Goal: Transaction & Acquisition: Subscribe to service/newsletter

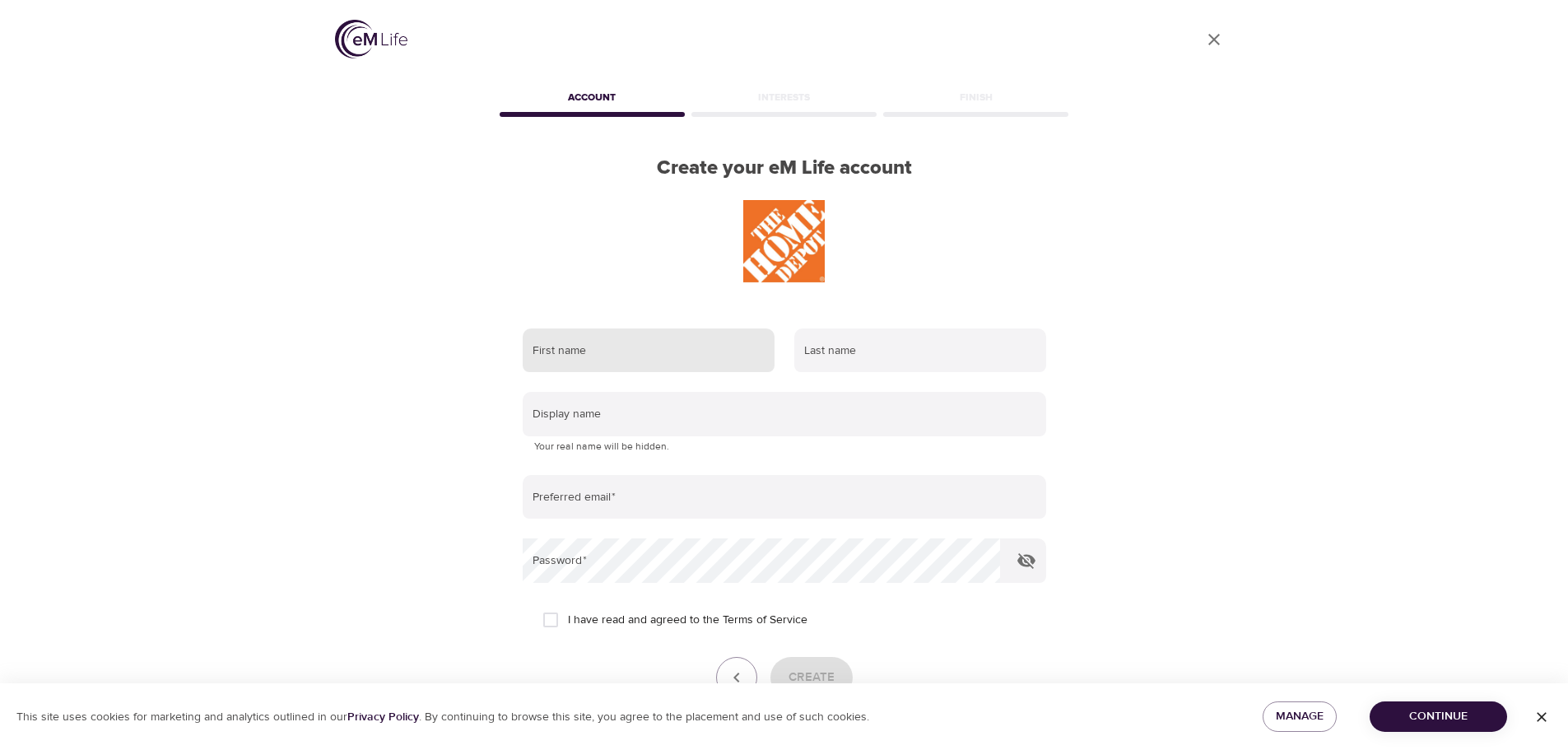
click at [731, 346] on input "text" at bounding box center [649, 351] width 252 height 45
type input "deshana"
click at [897, 345] on input "text" at bounding box center [921, 351] width 252 height 45
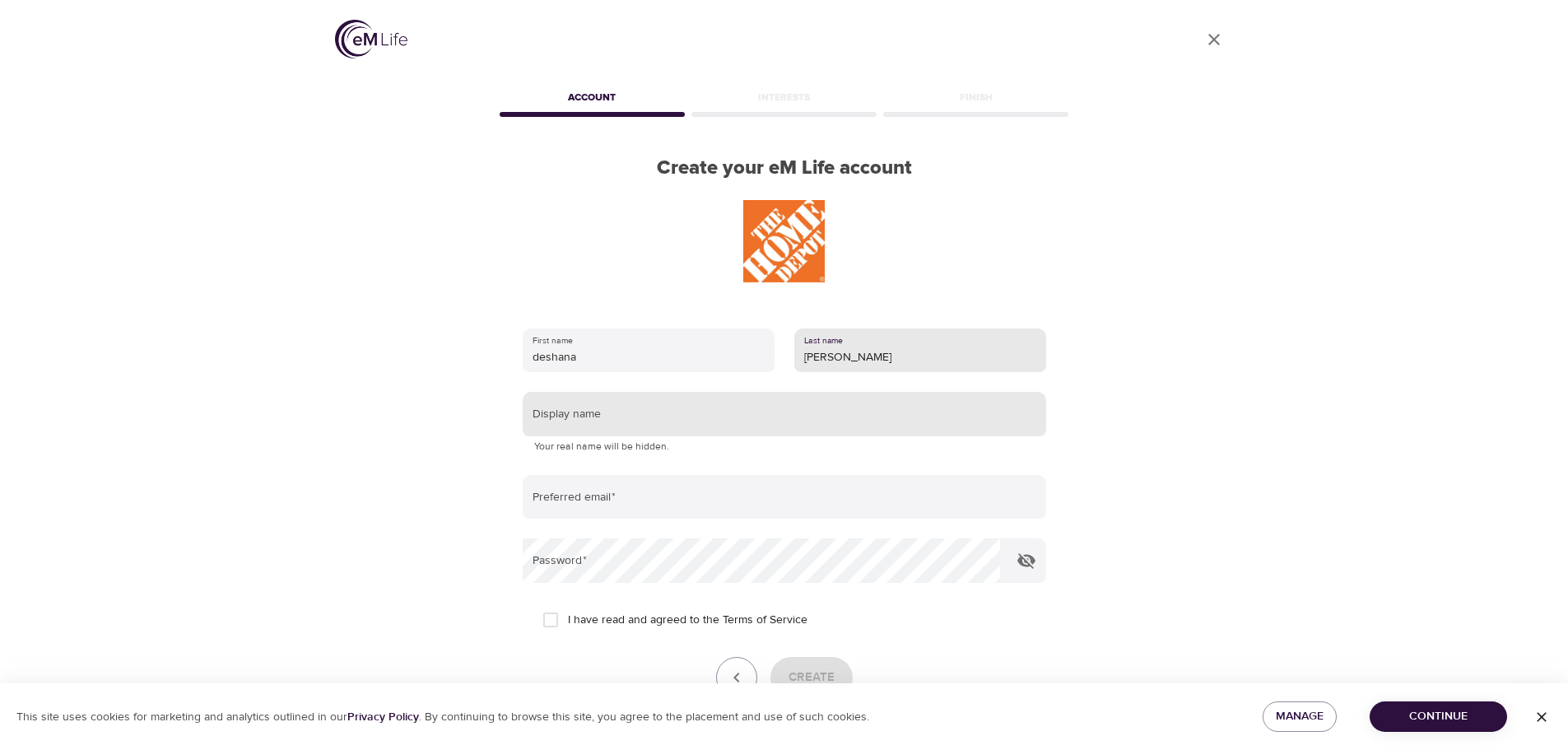
type input "[PERSON_NAME]"
click at [811, 432] on input "text" at bounding box center [784, 415] width 524 height 45
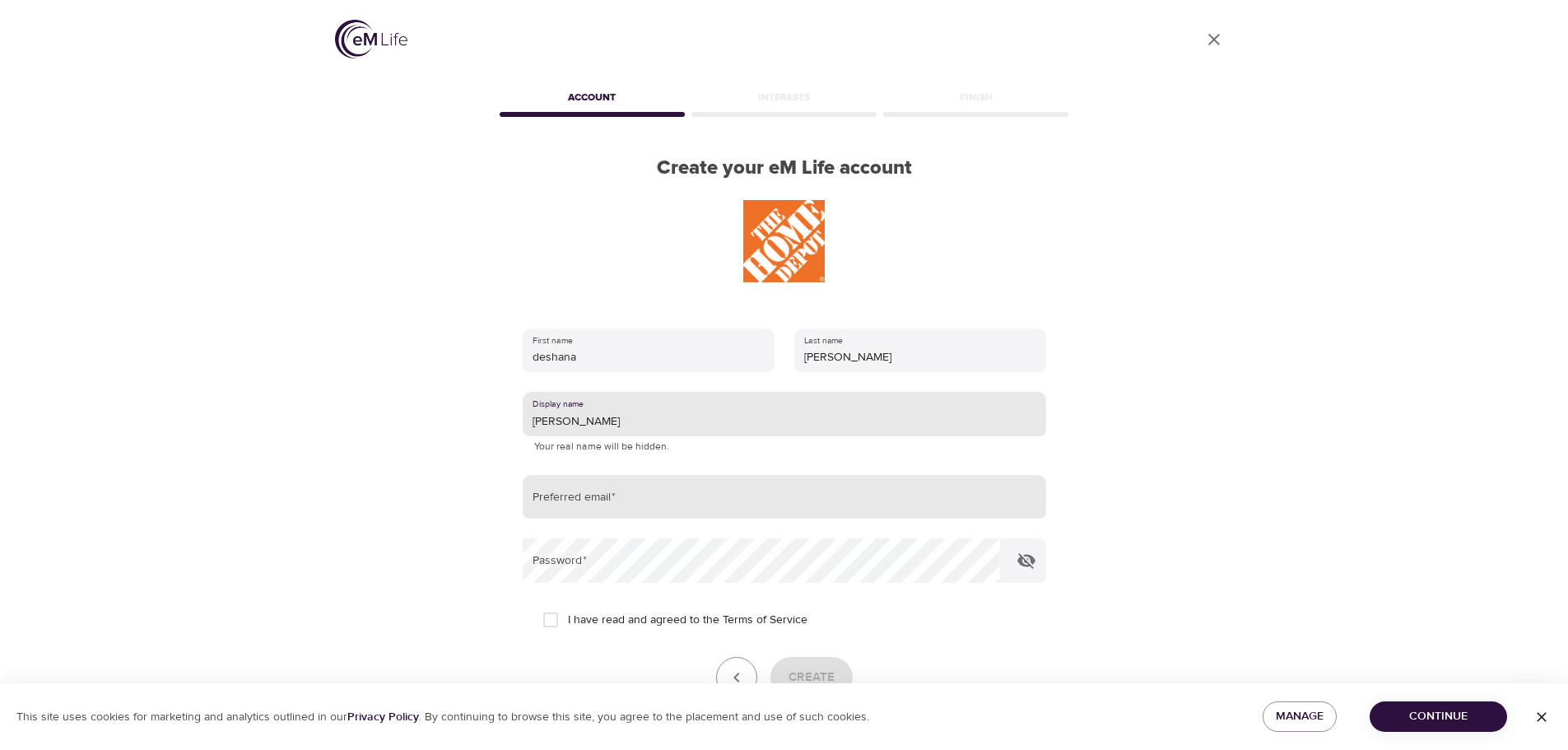
type input "[PERSON_NAME]"
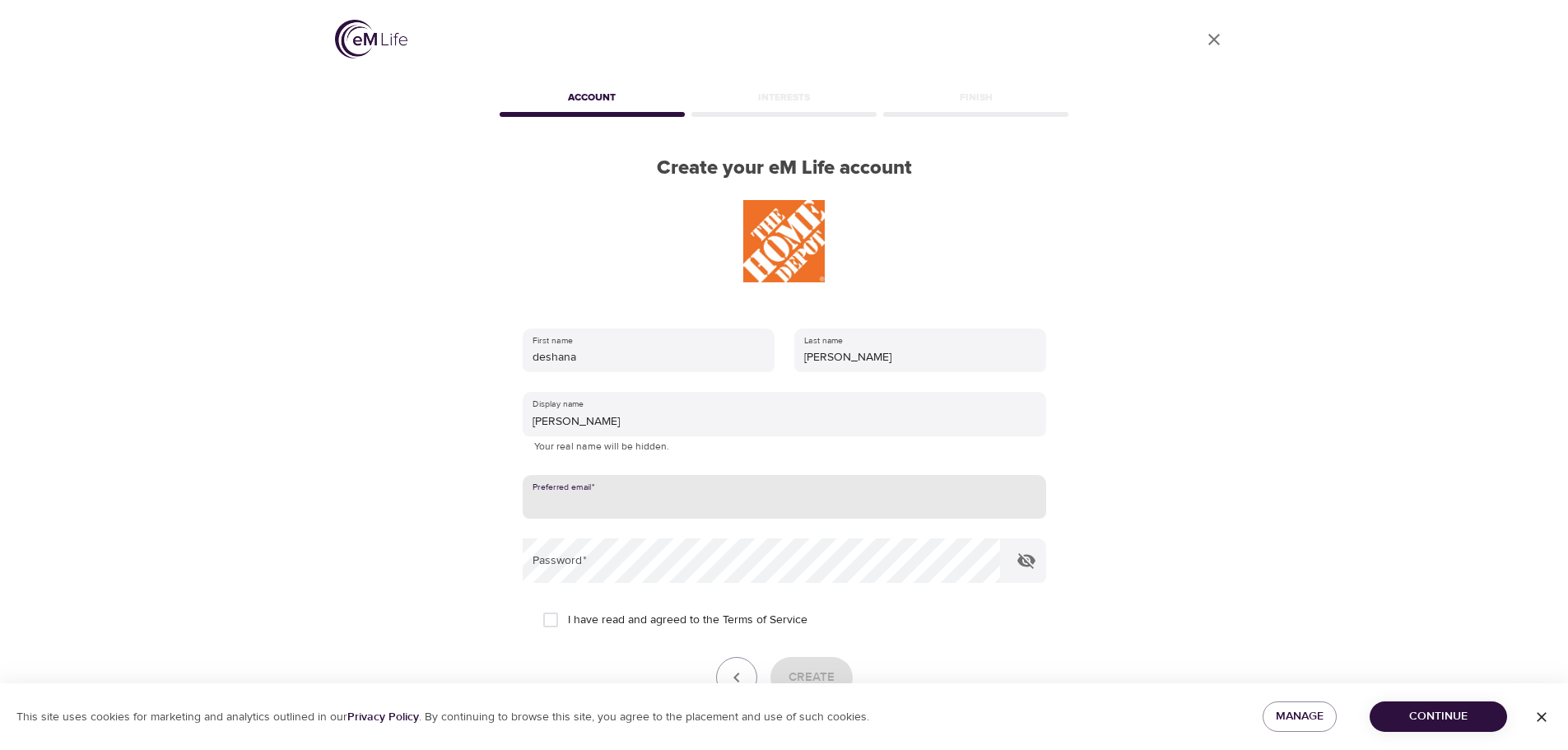
click at [622, 509] on input "email" at bounding box center [784, 498] width 524 height 45
type input "[EMAIL_ADDRESS][DOMAIN_NAME]"
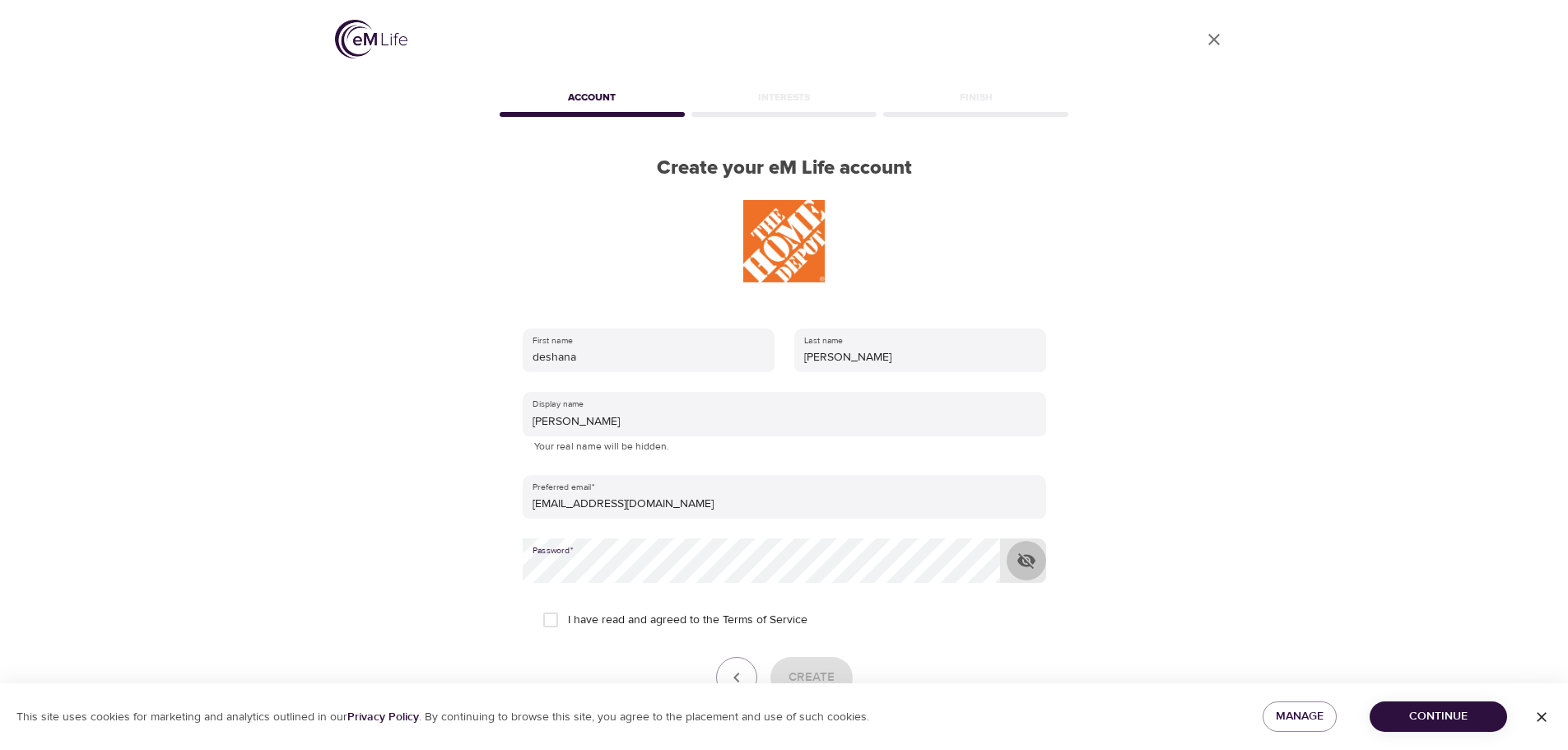
click at [1020, 557] on icon "button" at bounding box center [1026, 560] width 18 height 16
click at [553, 615] on input "I have read and agreed to the Terms of Service" at bounding box center [550, 619] width 35 height 35
checkbox input "true"
click at [823, 674] on span "Create" at bounding box center [811, 677] width 46 height 21
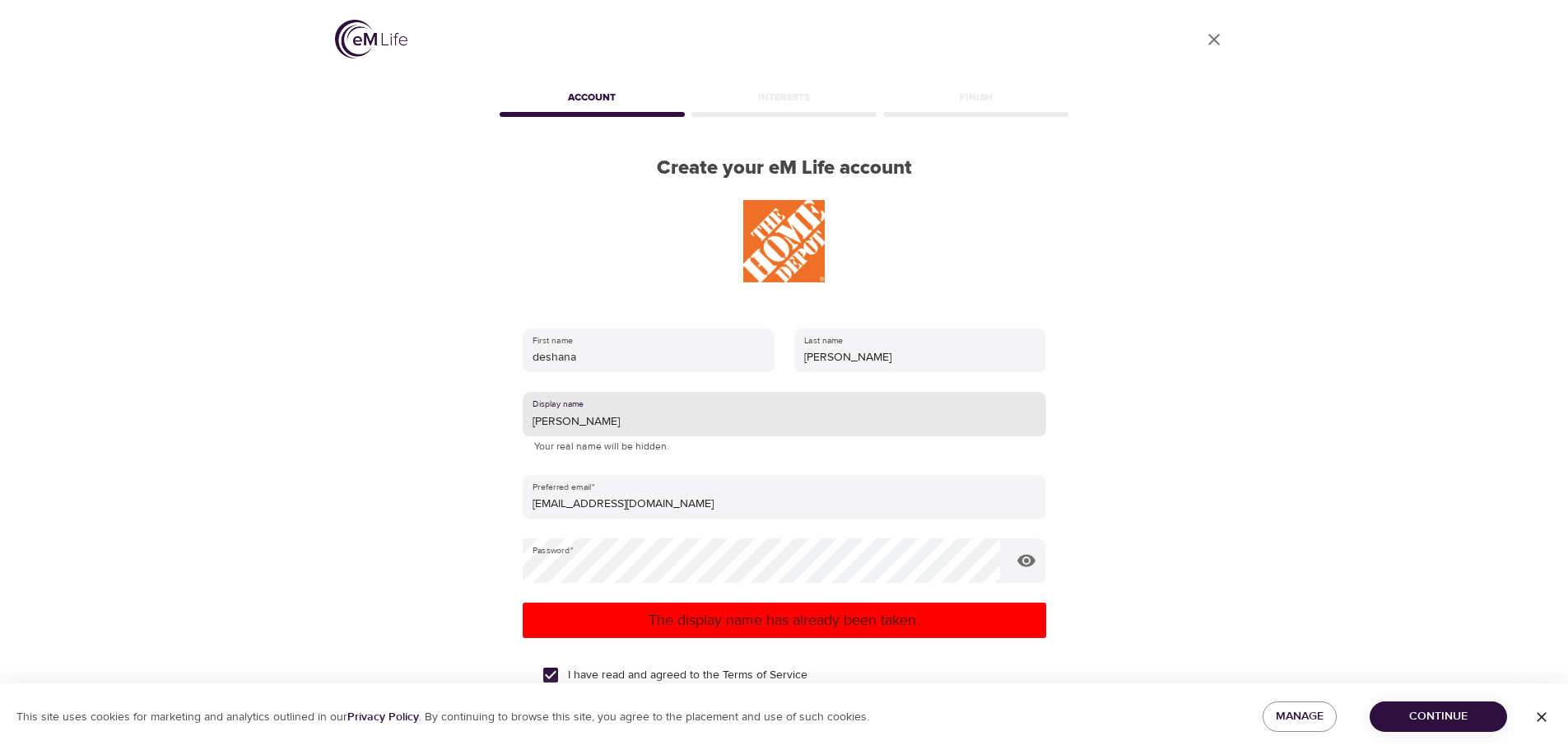
drag, startPoint x: 619, startPoint y: 425, endPoint x: 627, endPoint y: 398, distance: 28.2
click at [620, 425] on input "[PERSON_NAME]" at bounding box center [784, 415] width 524 height 45
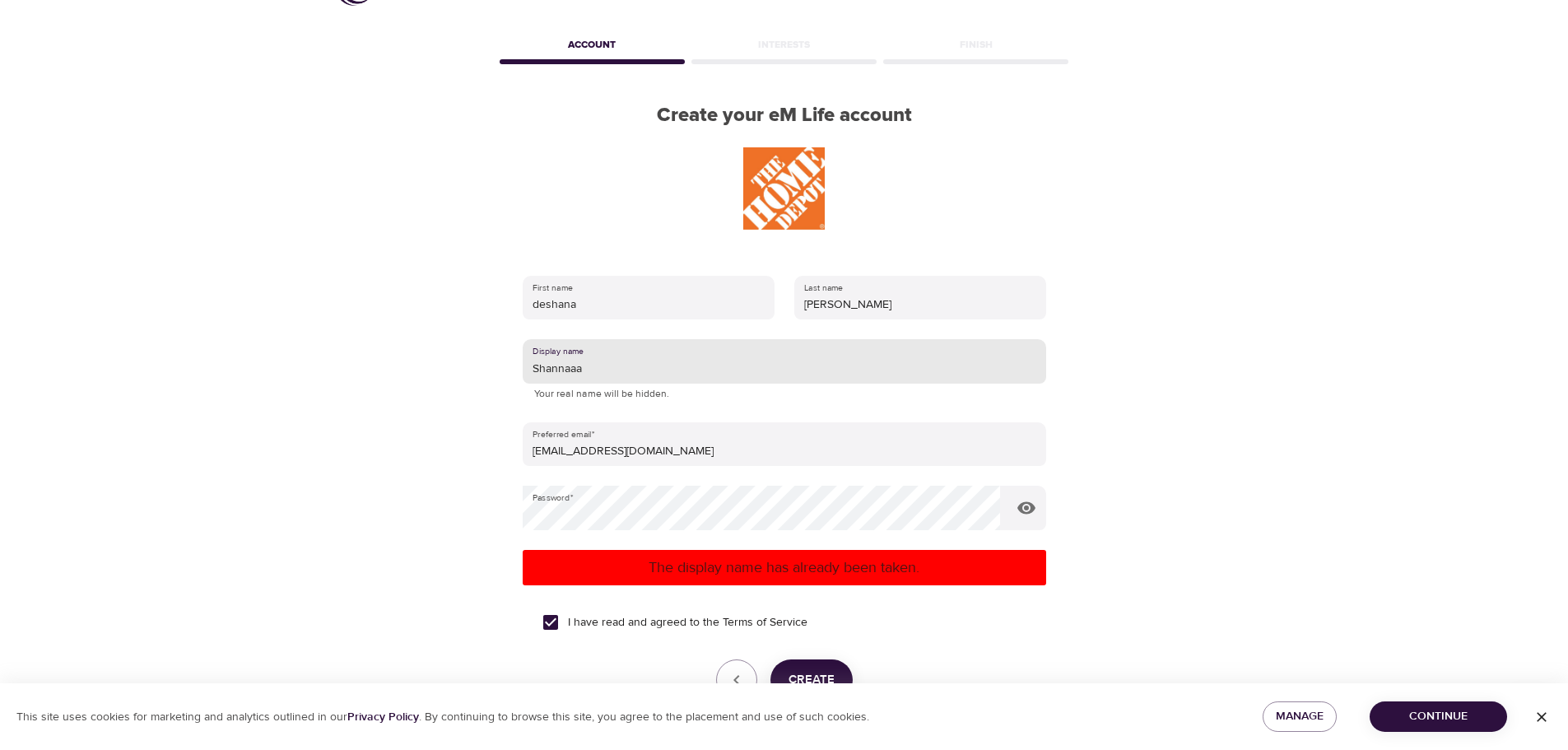
scroll to position [82, 0]
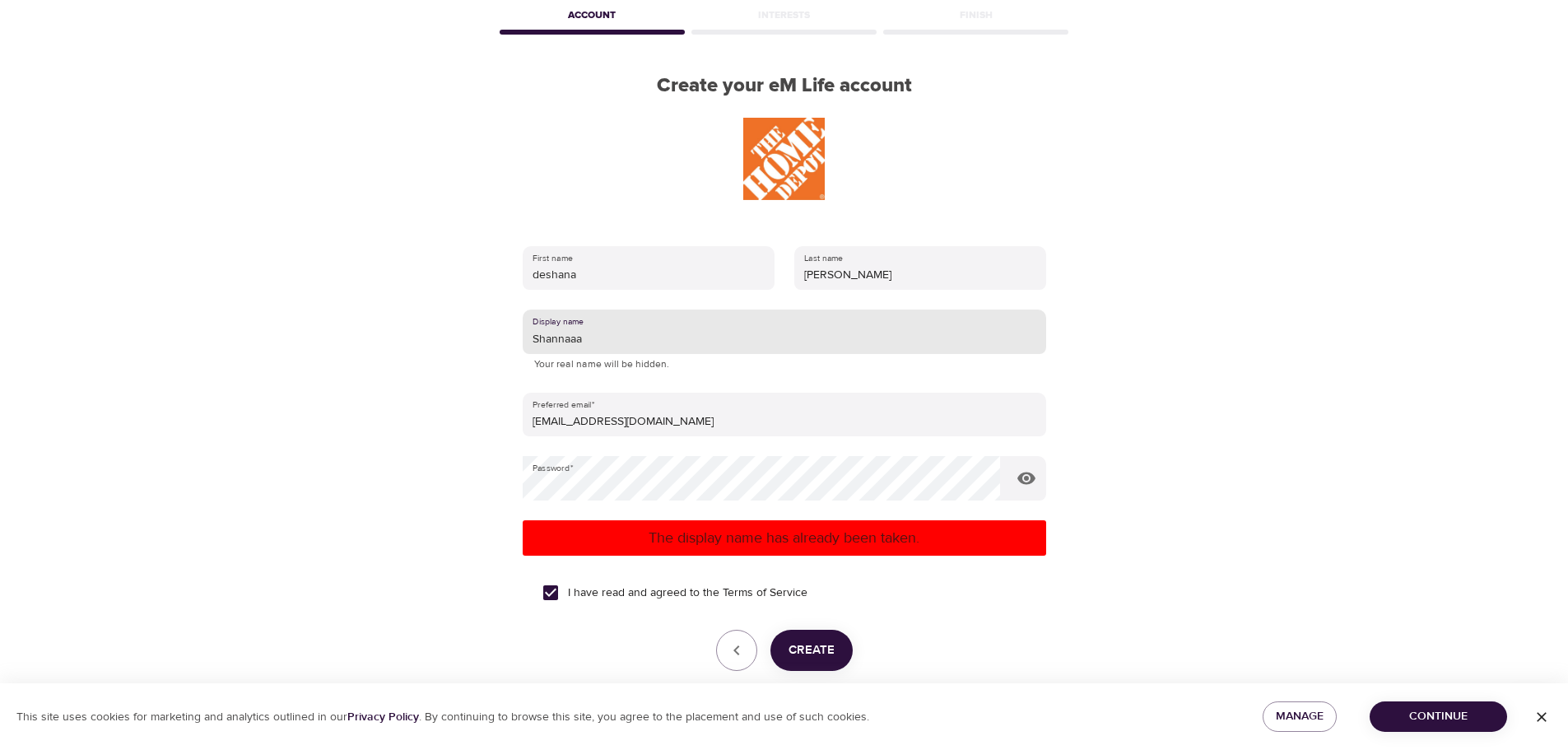
type input "Shannaaa"
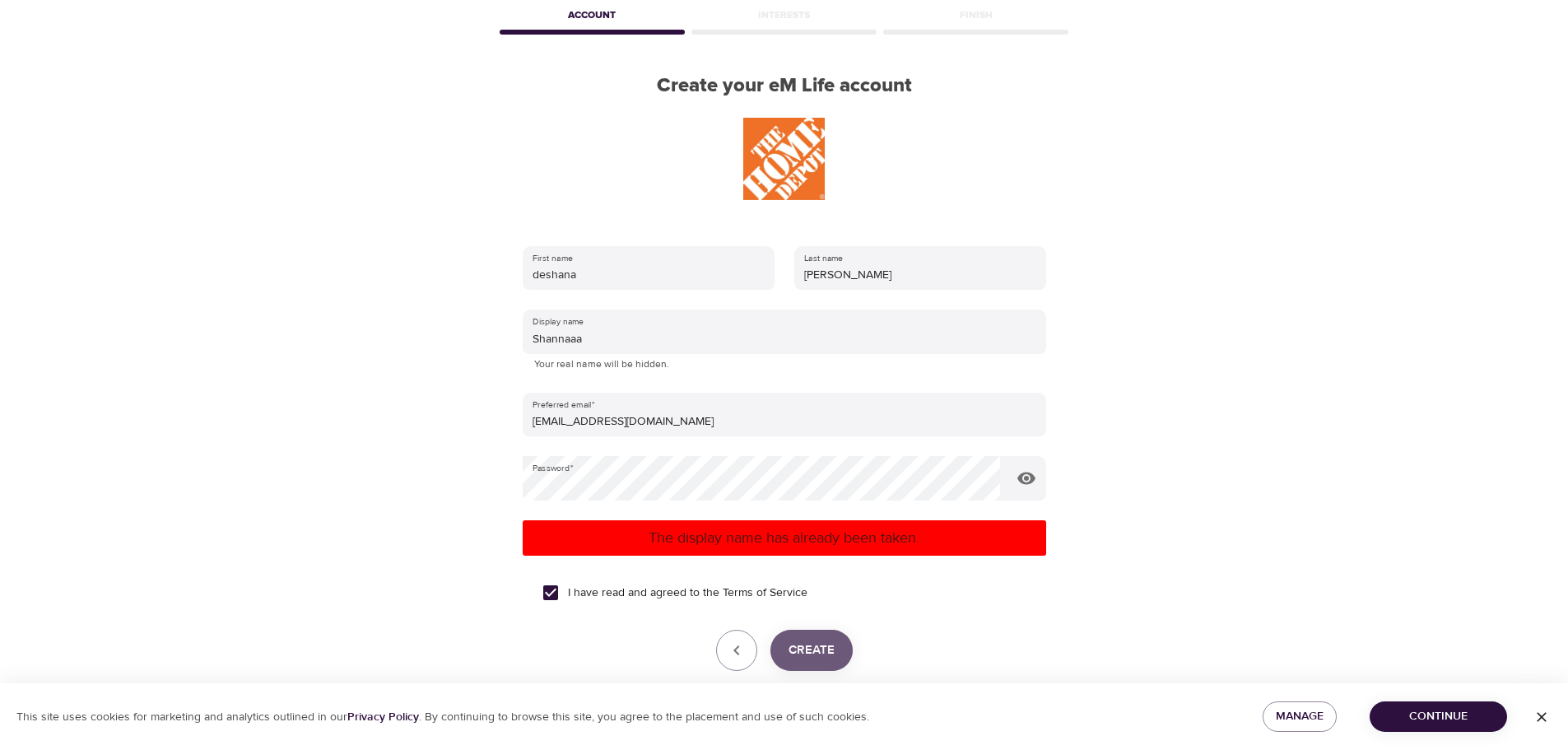
click at [821, 654] on span "Create" at bounding box center [811, 650] width 46 height 21
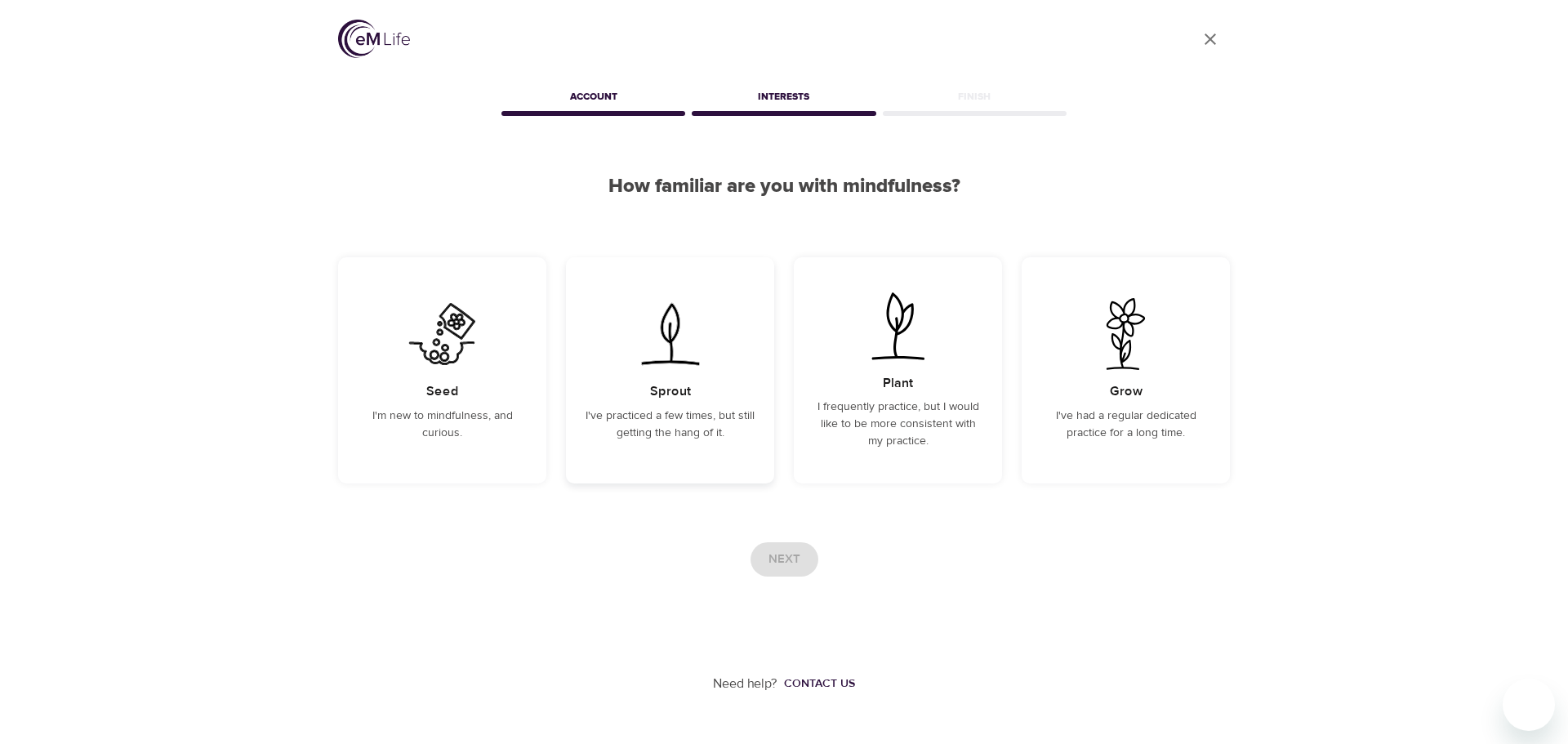
click at [693, 442] on div "Sprout I've practiced a few times, but still getting the hang of it." at bounding box center [670, 371] width 209 height 226
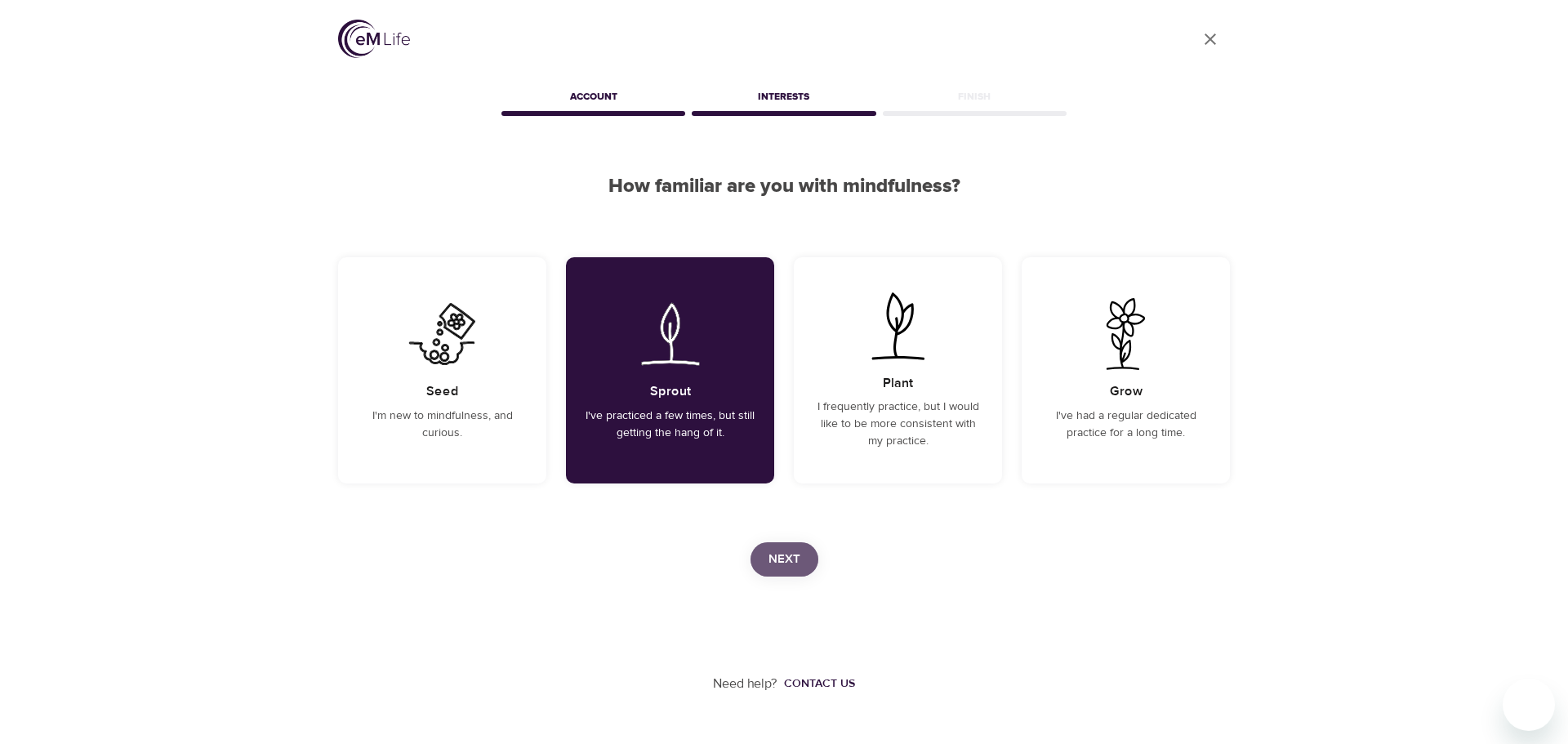
click at [782, 557] on span "Next" at bounding box center [784, 559] width 32 height 21
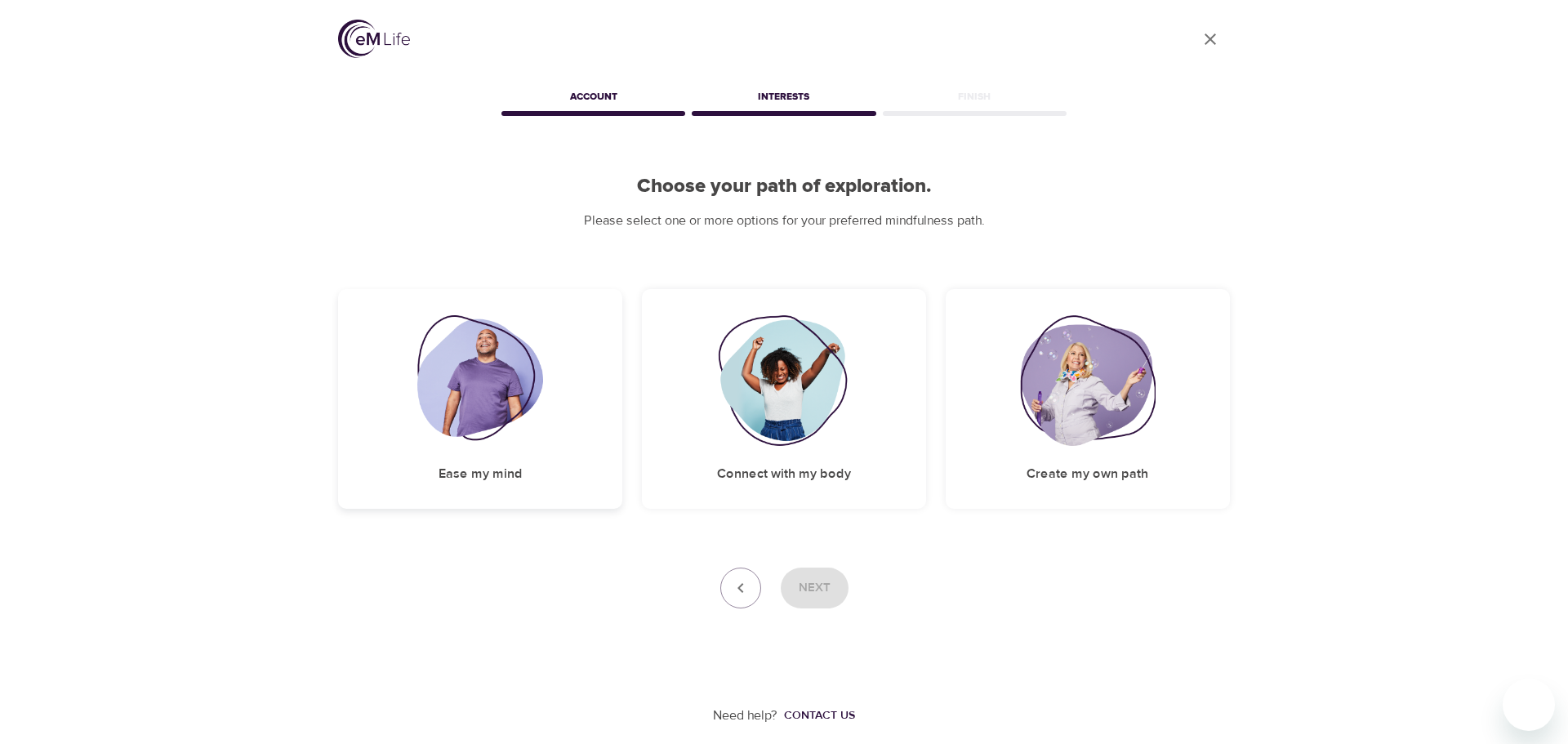
click at [479, 427] on img at bounding box center [480, 380] width 127 height 131
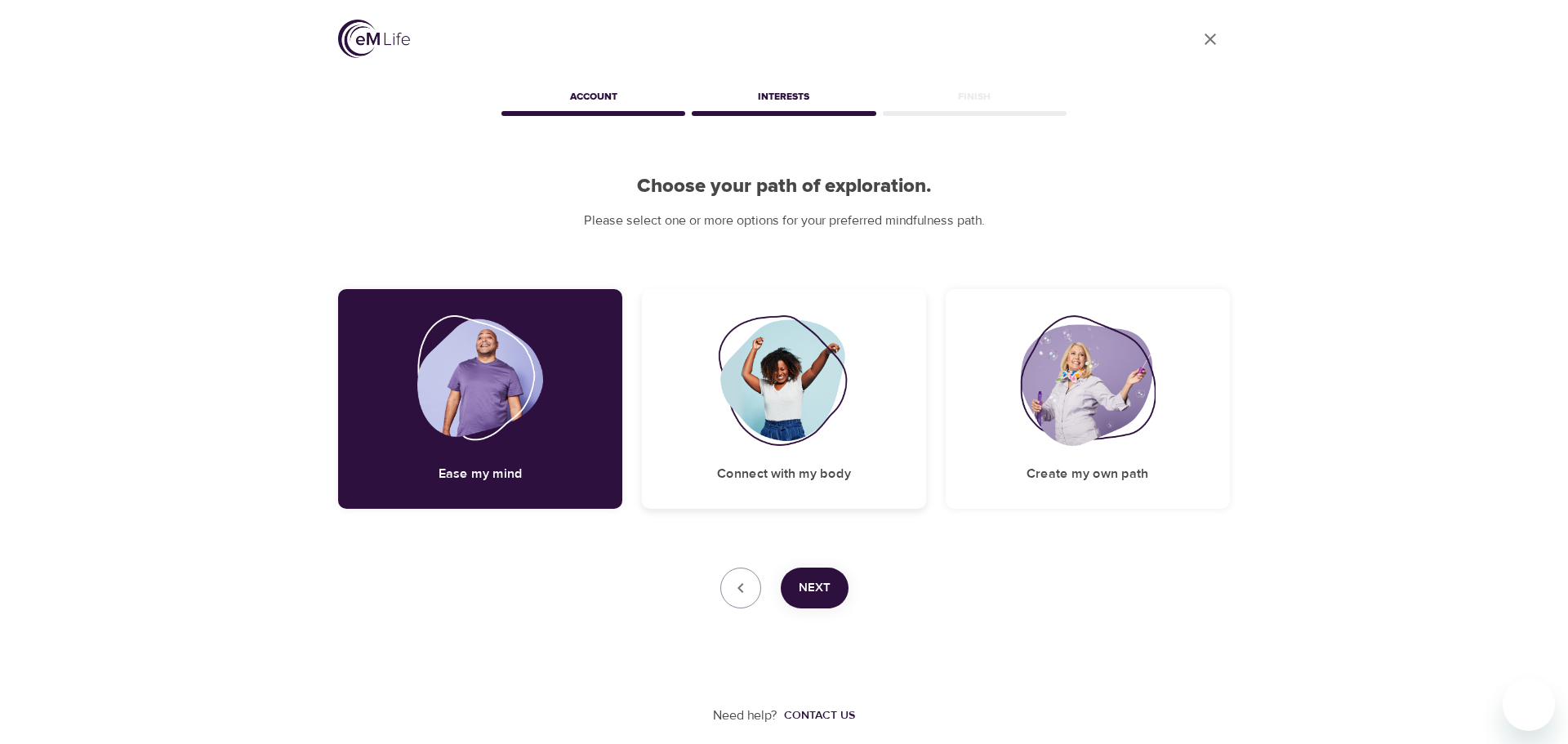
click at [854, 410] on div "Connect with my body" at bounding box center [784, 398] width 285 height 220
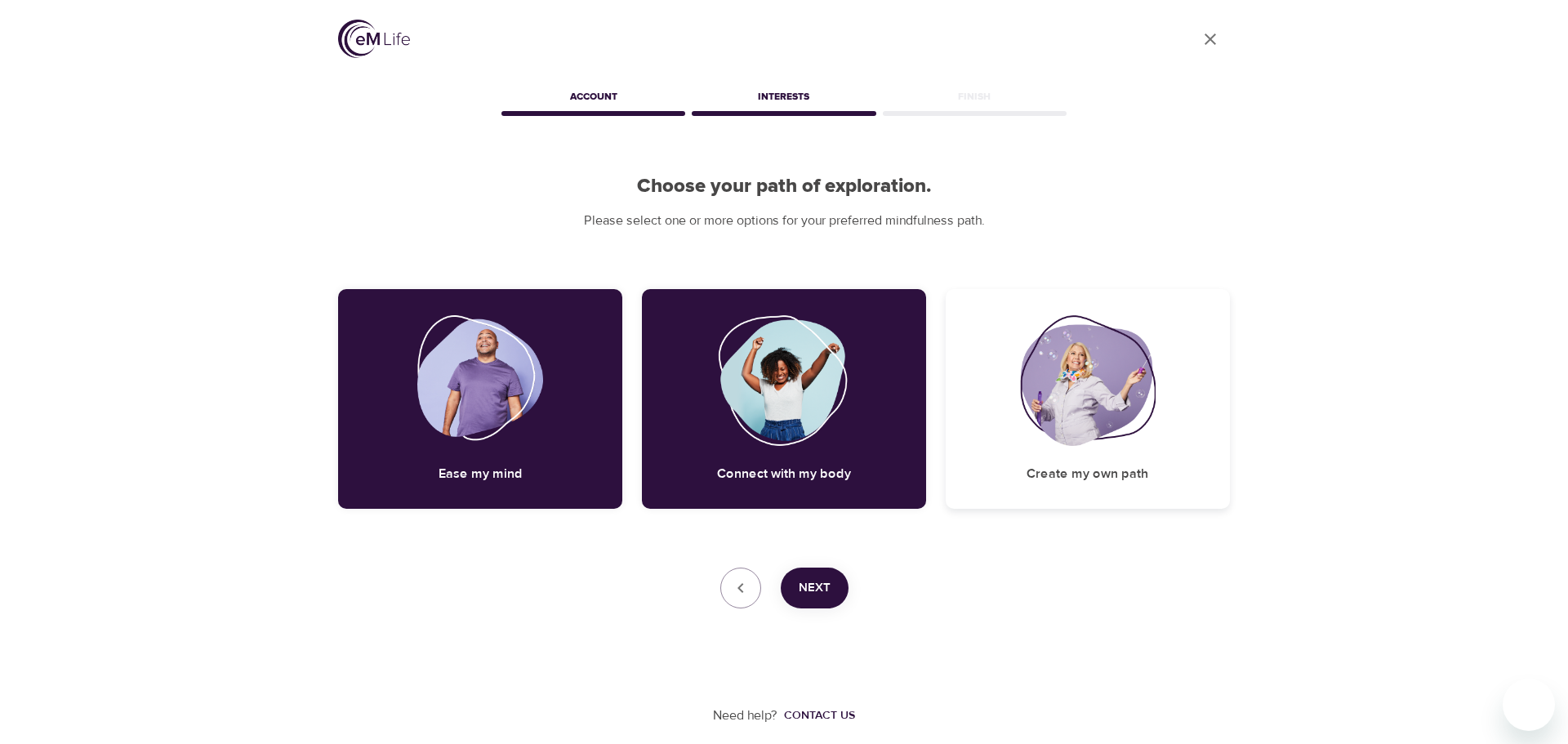
click at [1106, 430] on img at bounding box center [1088, 380] width 135 height 131
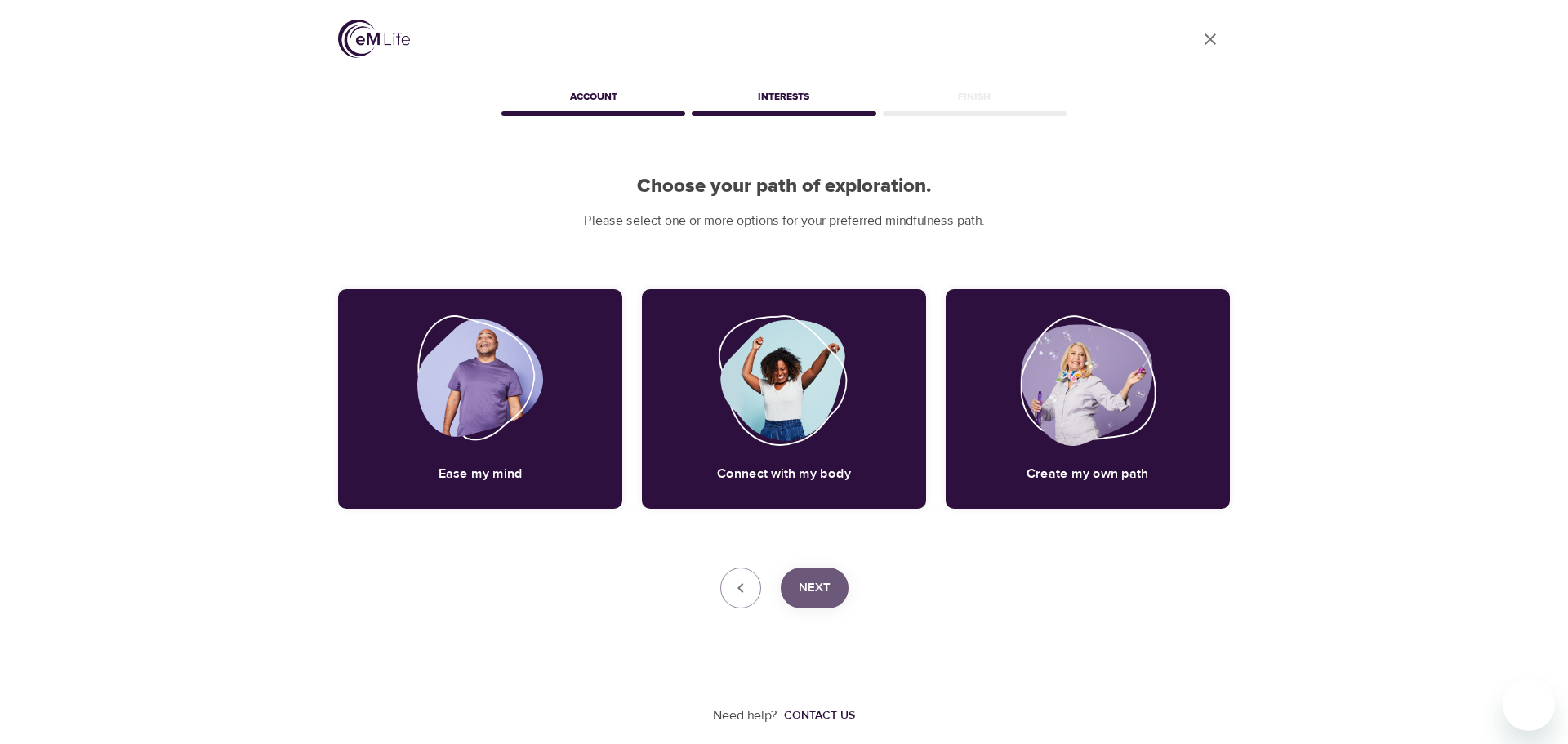
click at [797, 576] on button "Next" at bounding box center [815, 588] width 68 height 41
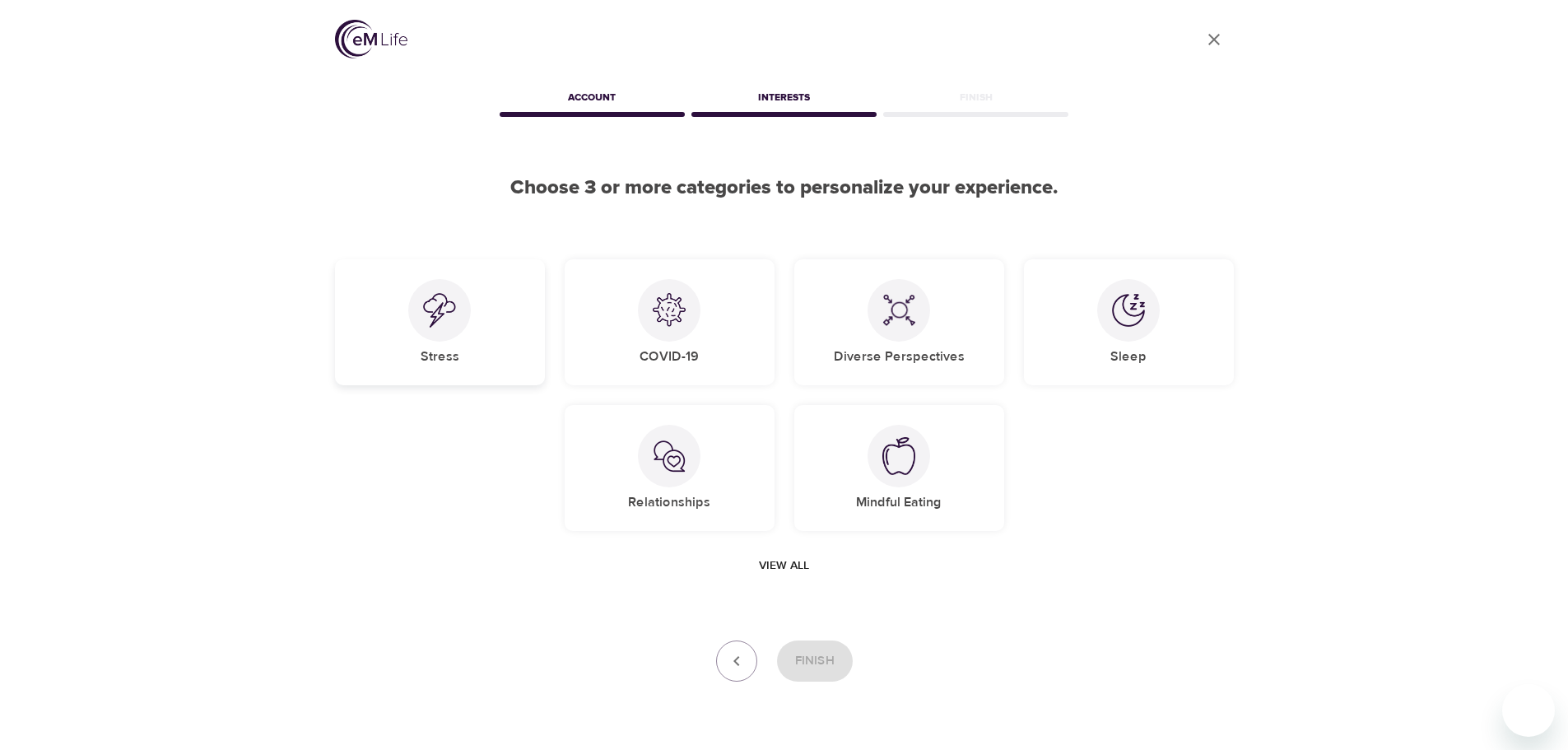
click at [493, 305] on div "Stress" at bounding box center [440, 322] width 210 height 126
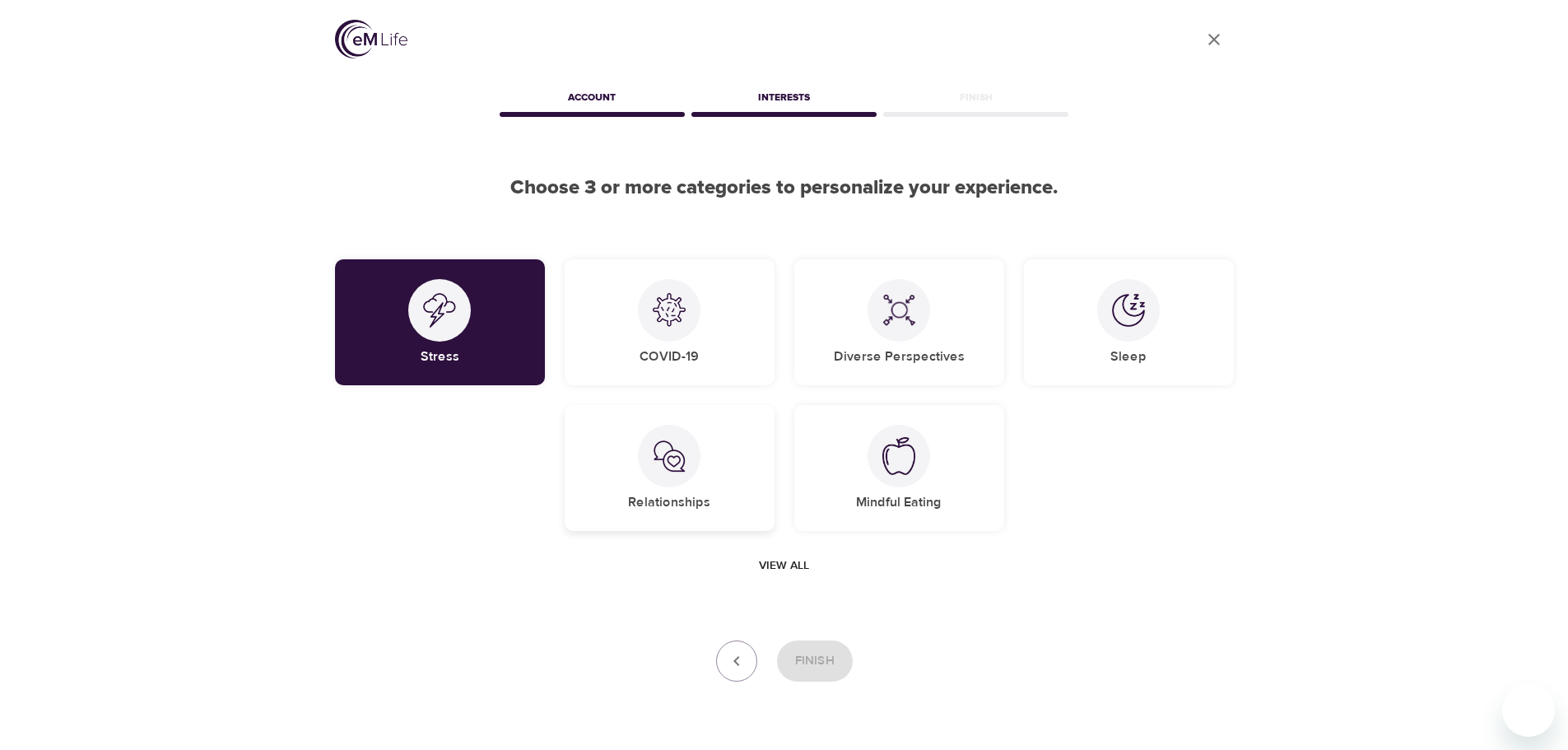
click at [717, 510] on div "Relationships" at bounding box center [670, 468] width 210 height 126
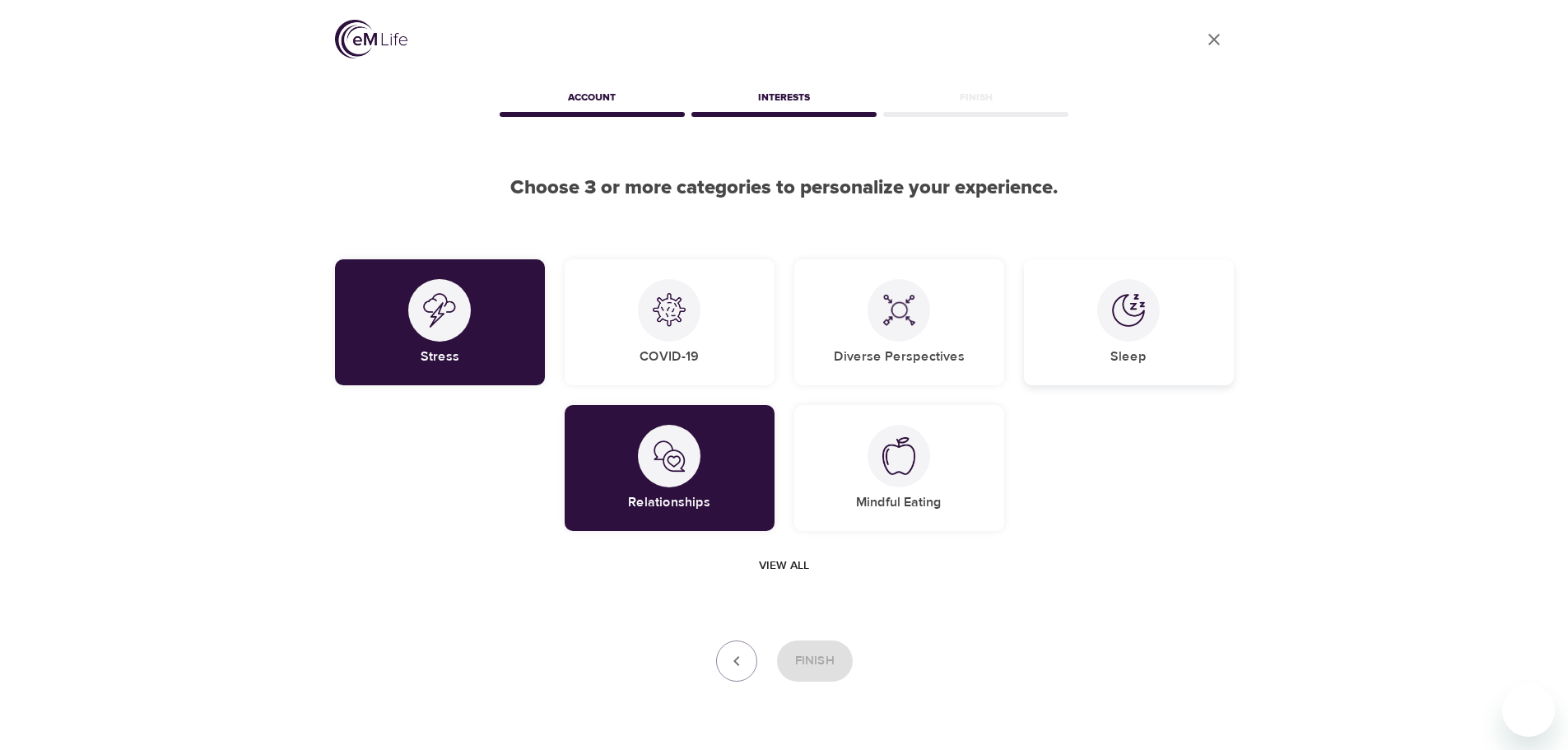
click at [1200, 330] on div "Sleep" at bounding box center [1129, 322] width 210 height 126
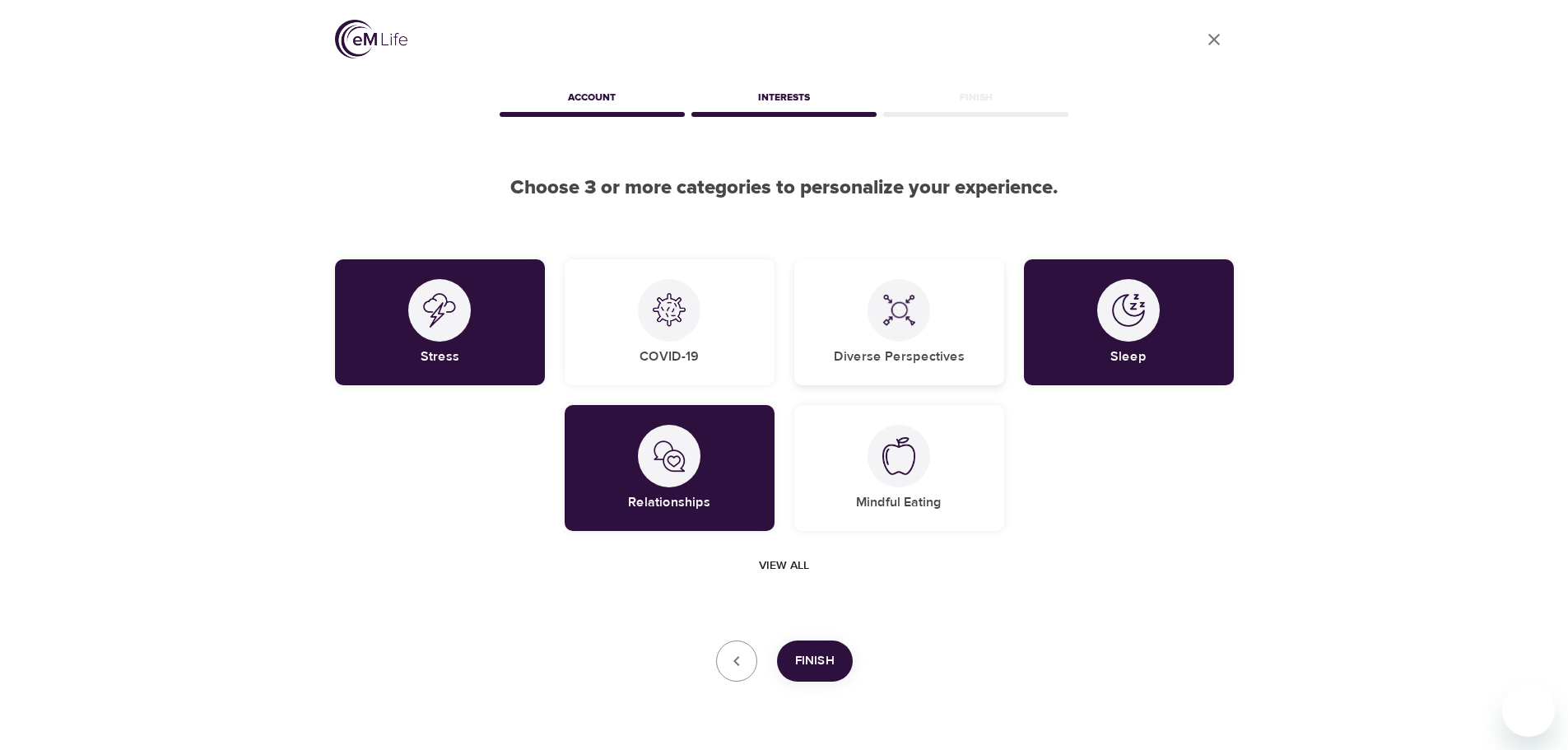
drag, startPoint x: 874, startPoint y: 365, endPoint x: 872, endPoint y: 385, distance: 20.1
click at [874, 373] on div "Diverse Perspectives" at bounding box center [899, 322] width 210 height 126
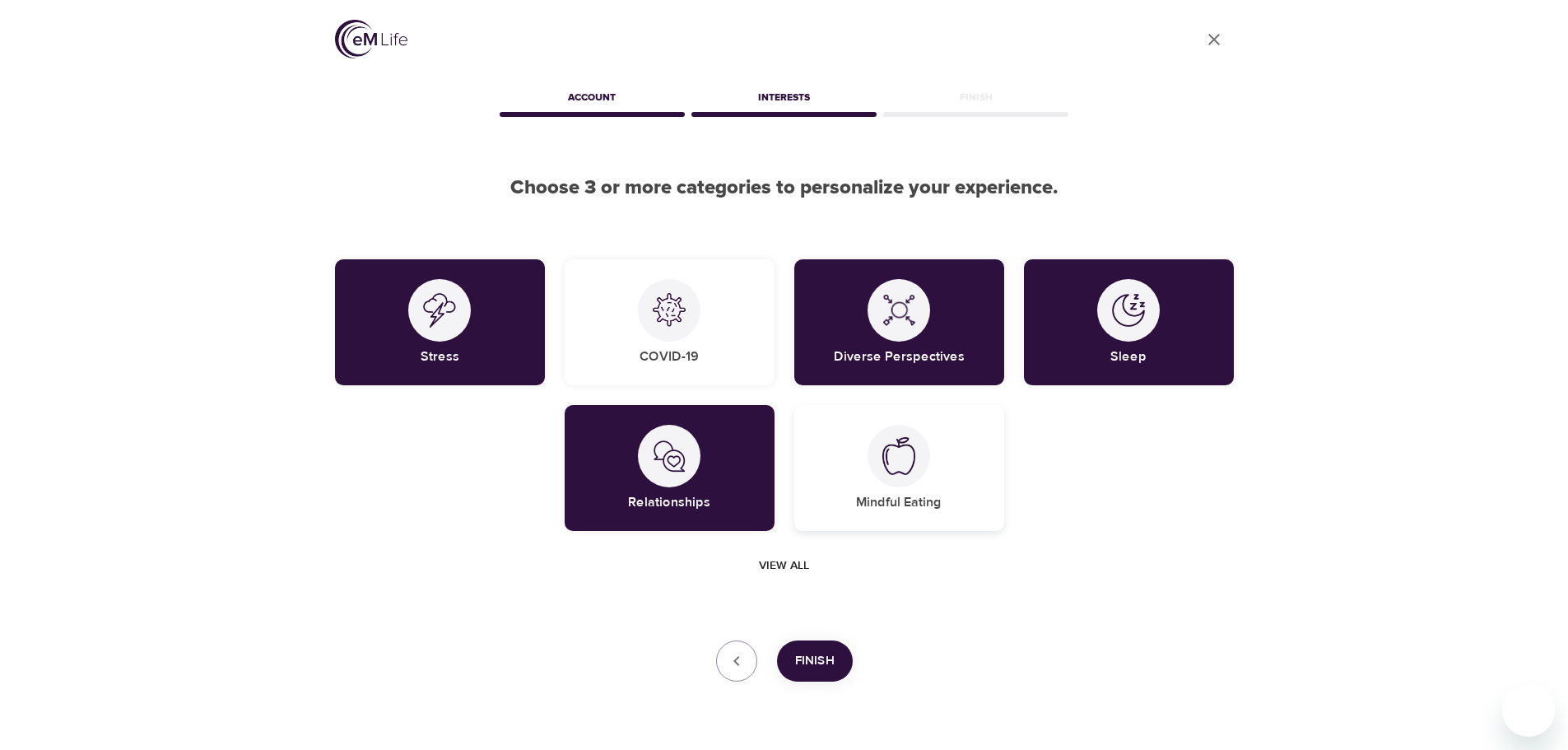
click at [886, 416] on div "Mindful Eating" at bounding box center [899, 468] width 210 height 126
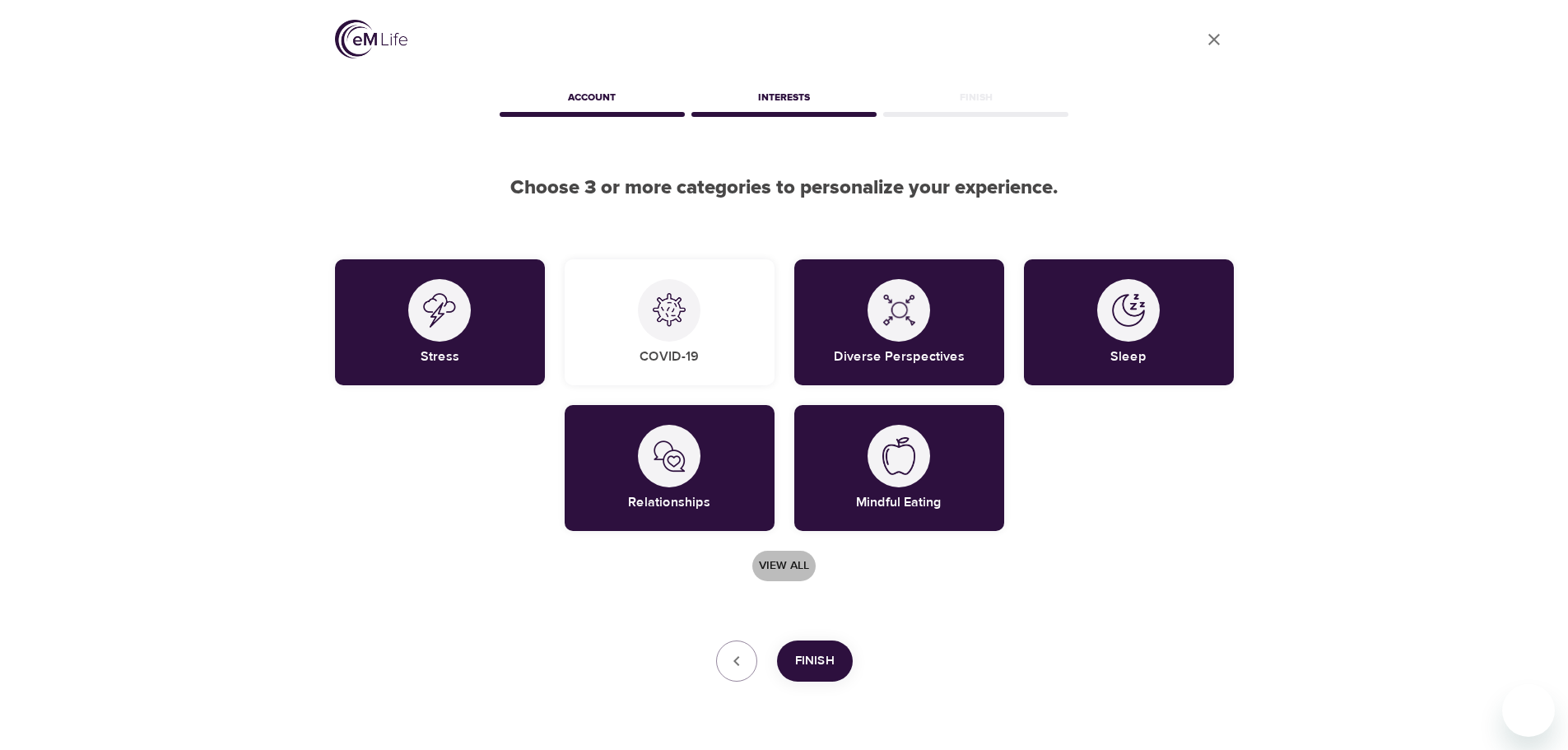
click at [784, 566] on span "View all" at bounding box center [784, 566] width 50 height 21
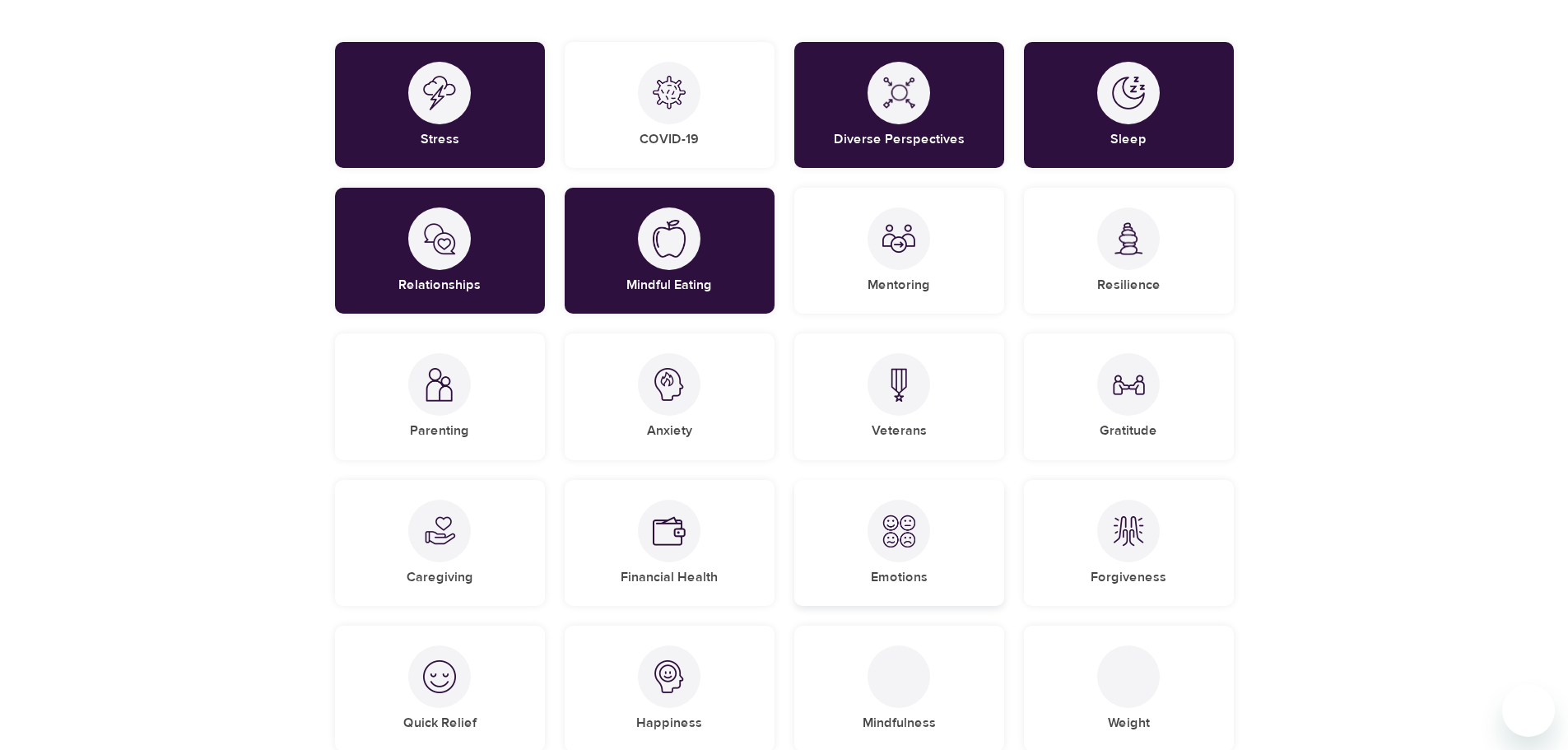
scroll to position [164, 0]
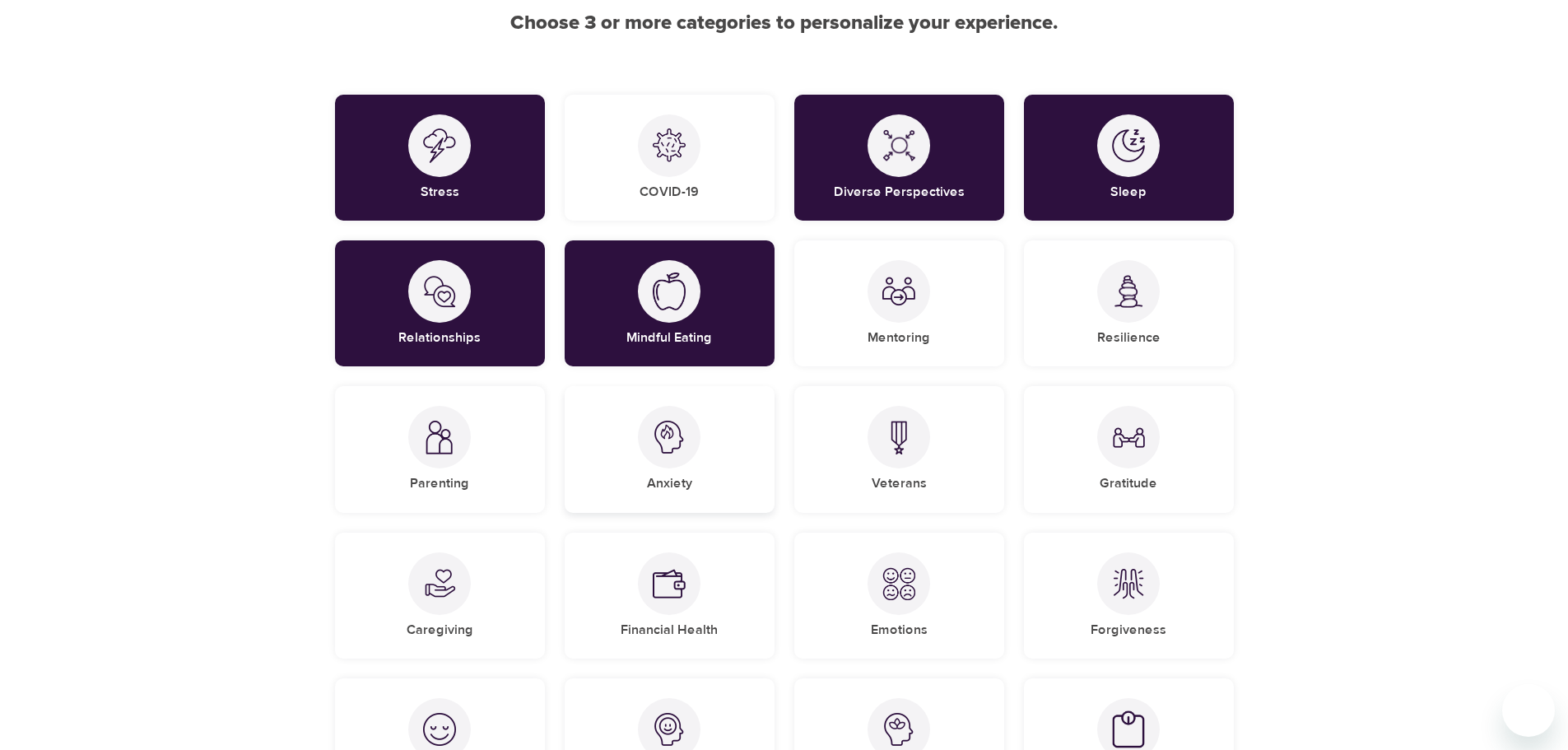
click at [754, 474] on div "Anxiety" at bounding box center [670, 448] width 210 height 126
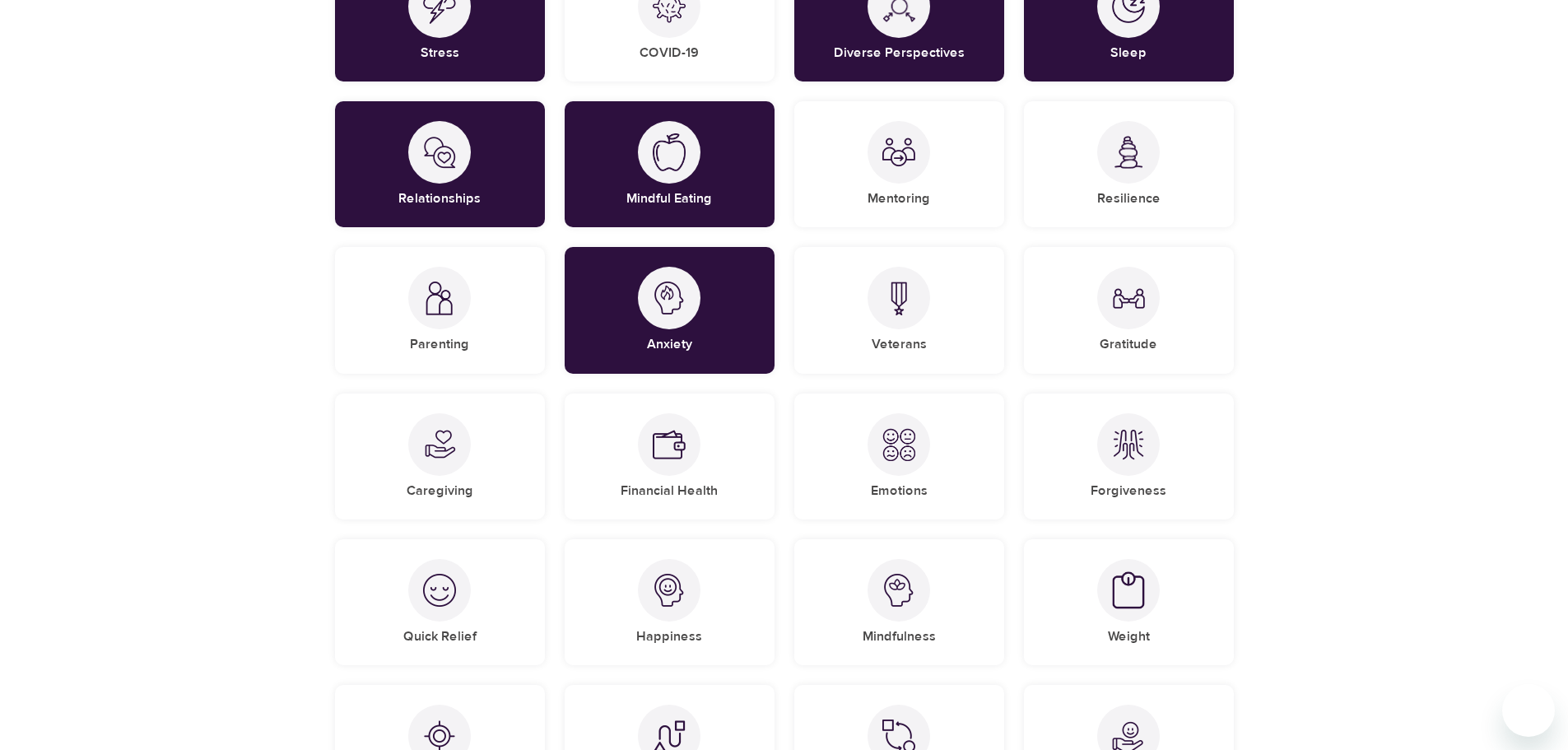
scroll to position [330, 0]
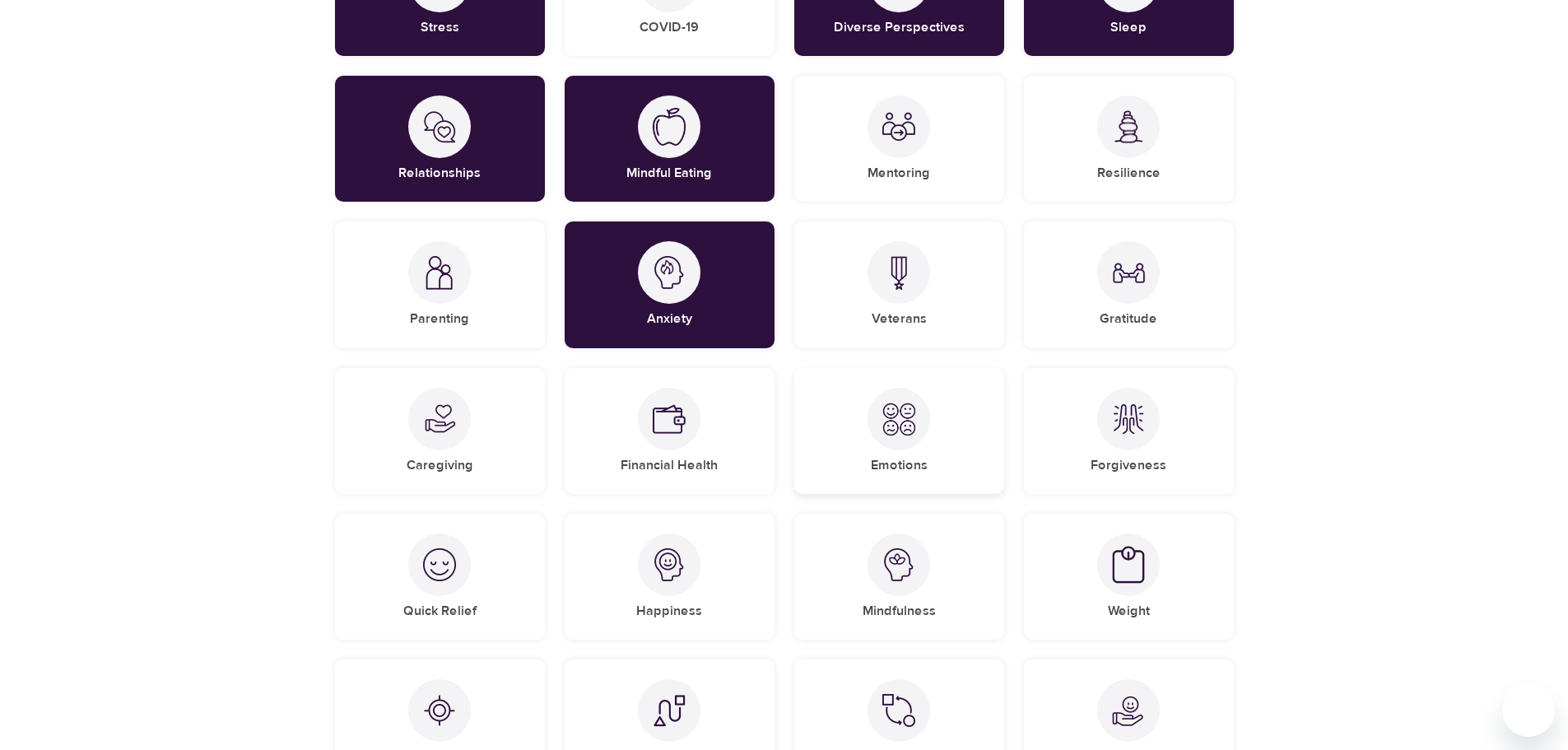
click at [963, 422] on div "Emotions" at bounding box center [899, 431] width 210 height 126
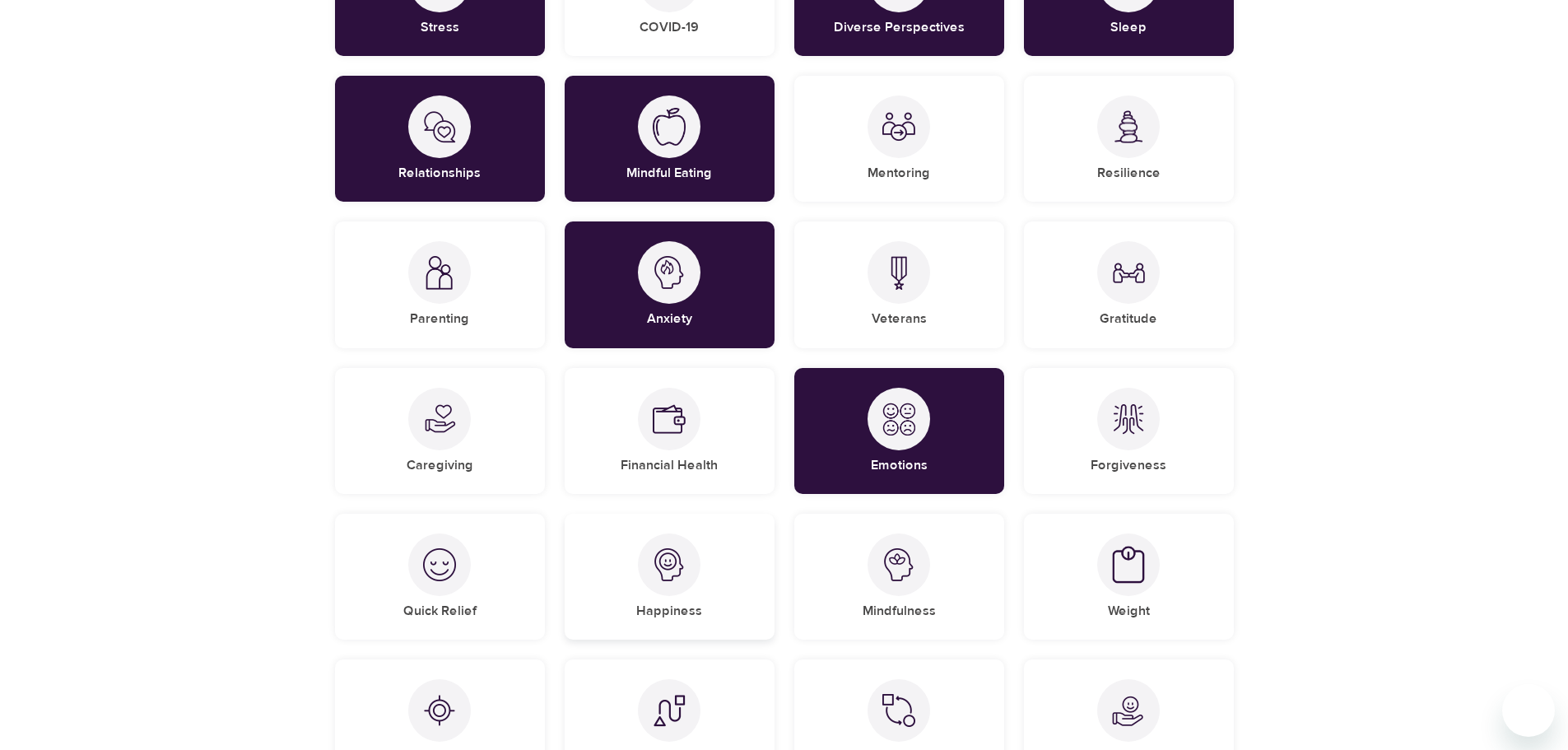
drag, startPoint x: 508, startPoint y: 611, endPoint x: 723, endPoint y: 626, distance: 215.5
click at [537, 616] on div "Quick Relief" at bounding box center [440, 576] width 210 height 126
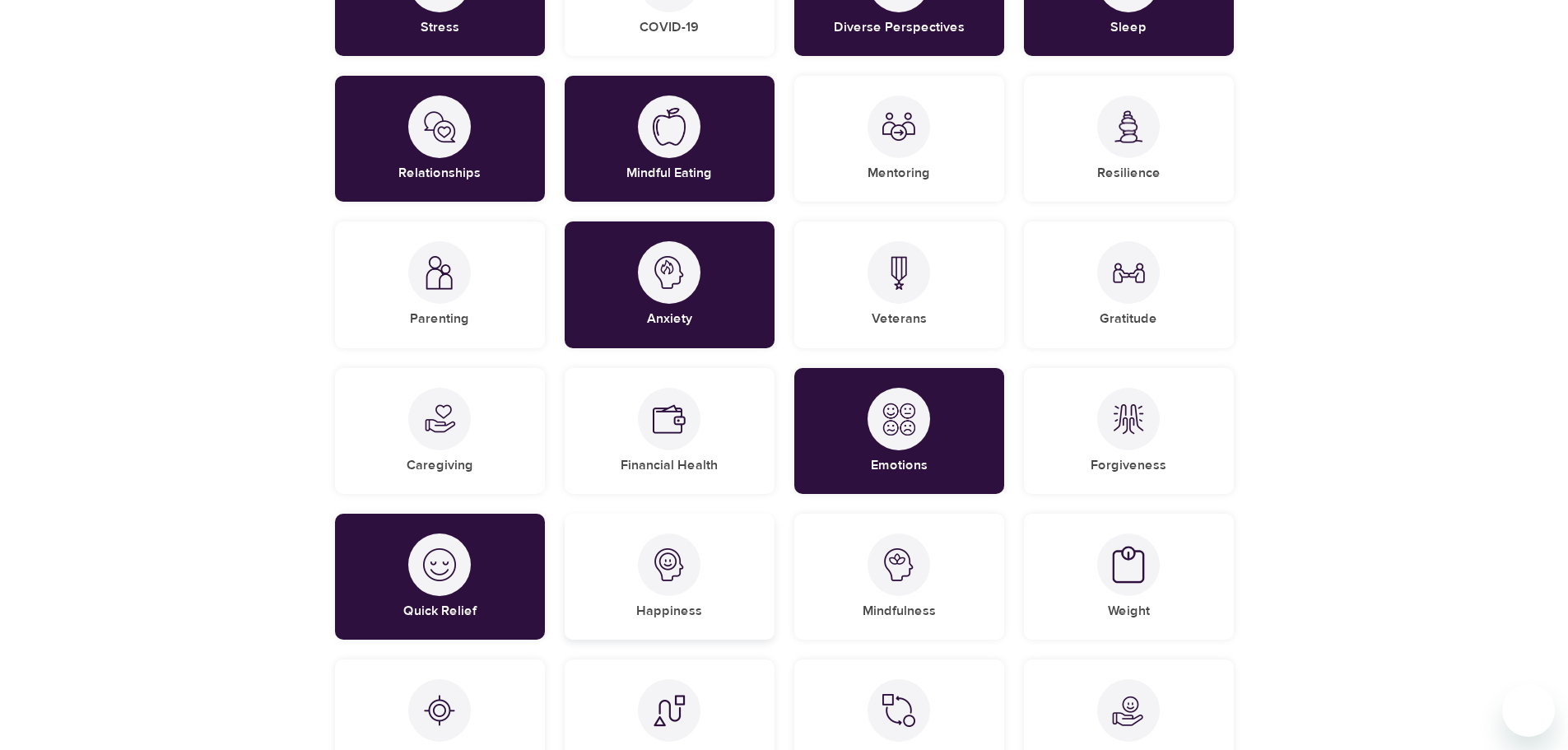
click at [723, 626] on div "Happiness" at bounding box center [670, 576] width 210 height 126
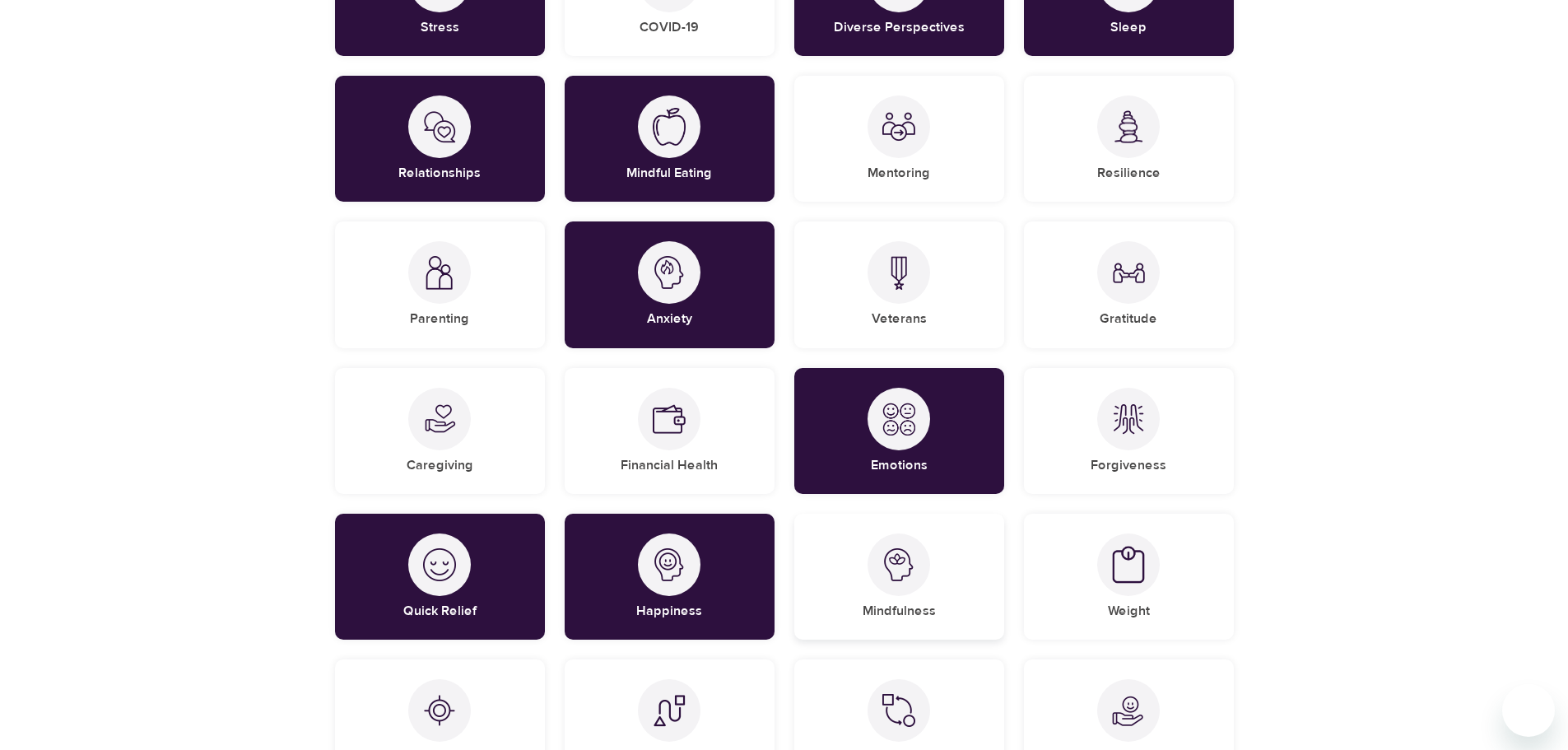
click at [897, 581] on div at bounding box center [898, 564] width 63 height 63
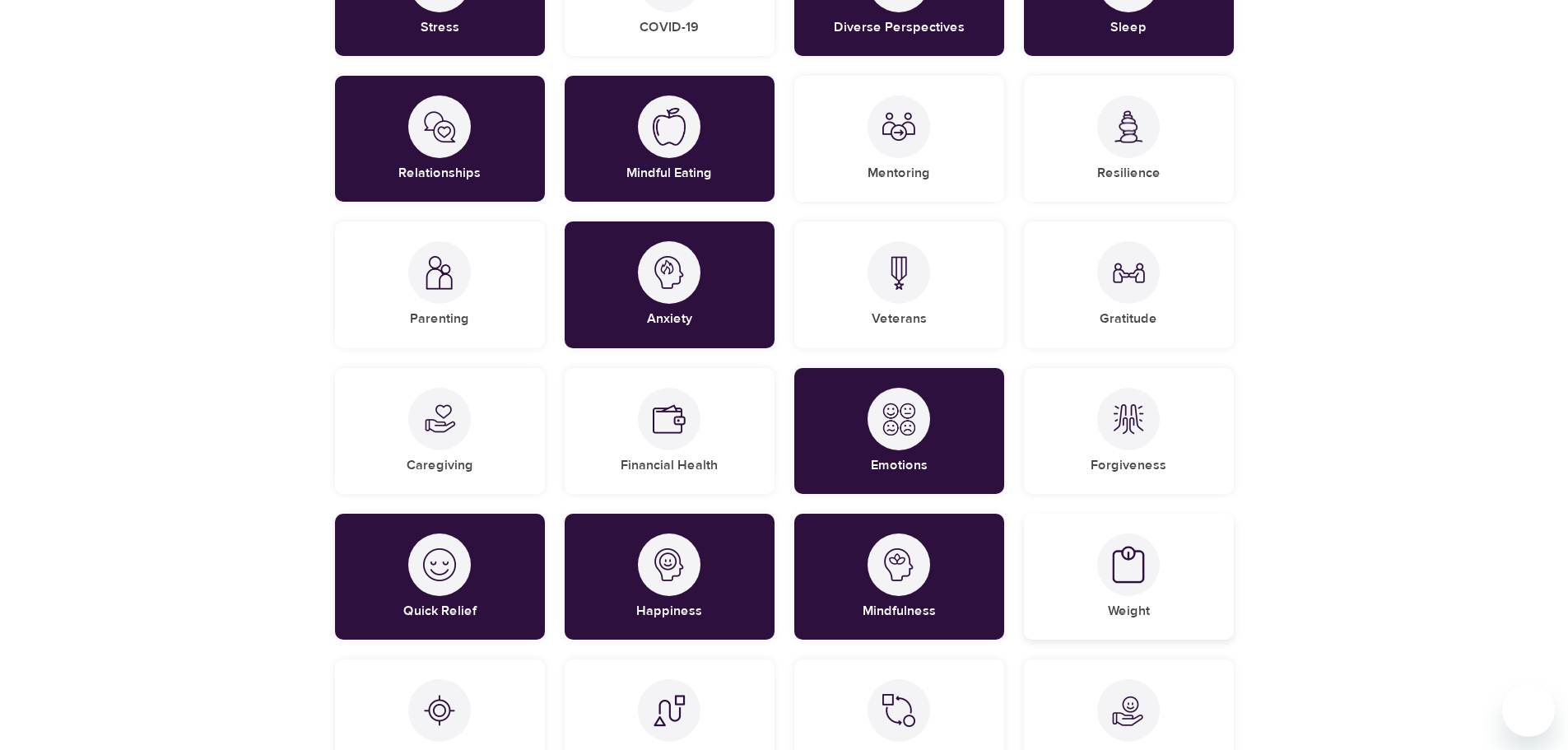
click at [1155, 592] on div "Weight" at bounding box center [1129, 576] width 210 height 126
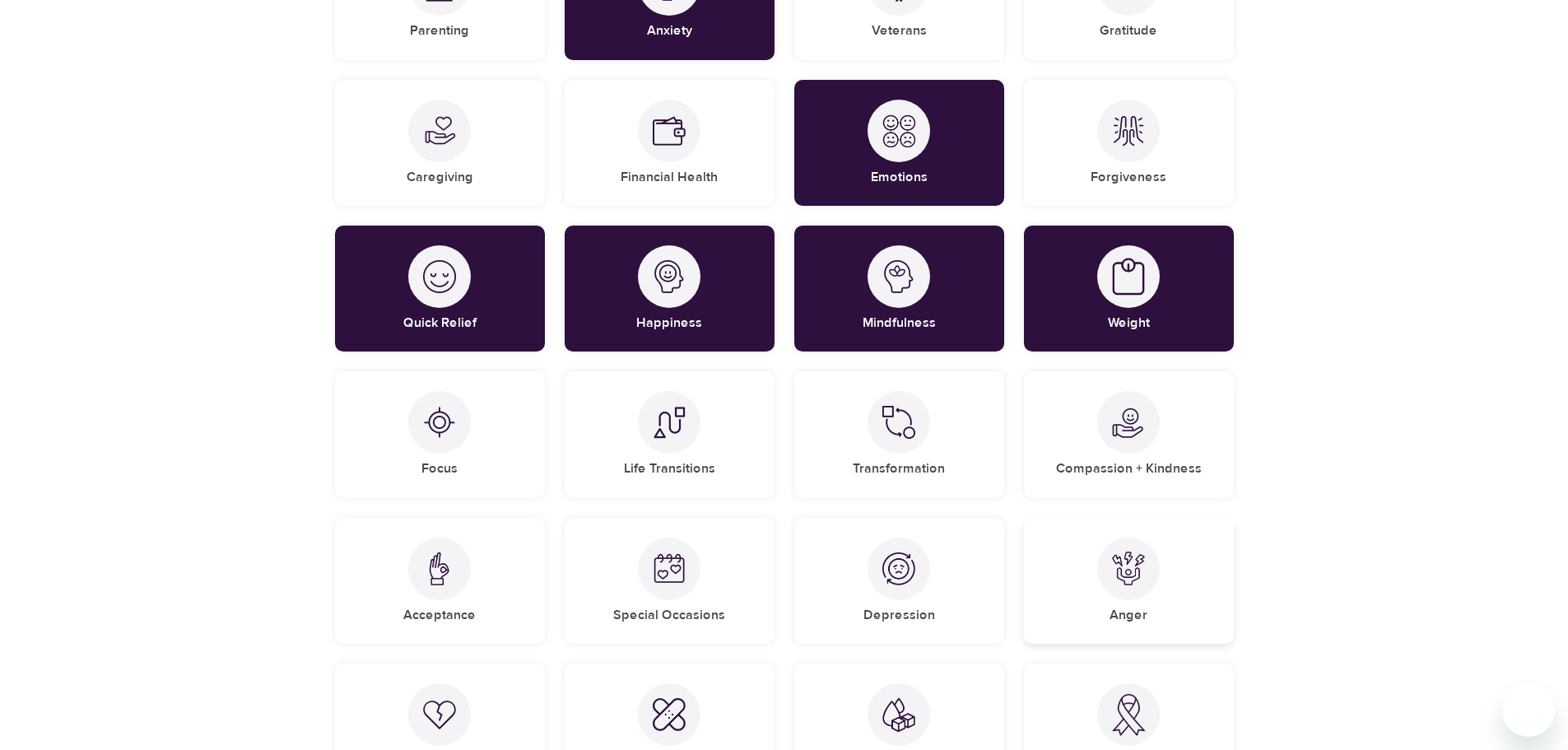
scroll to position [658, 0]
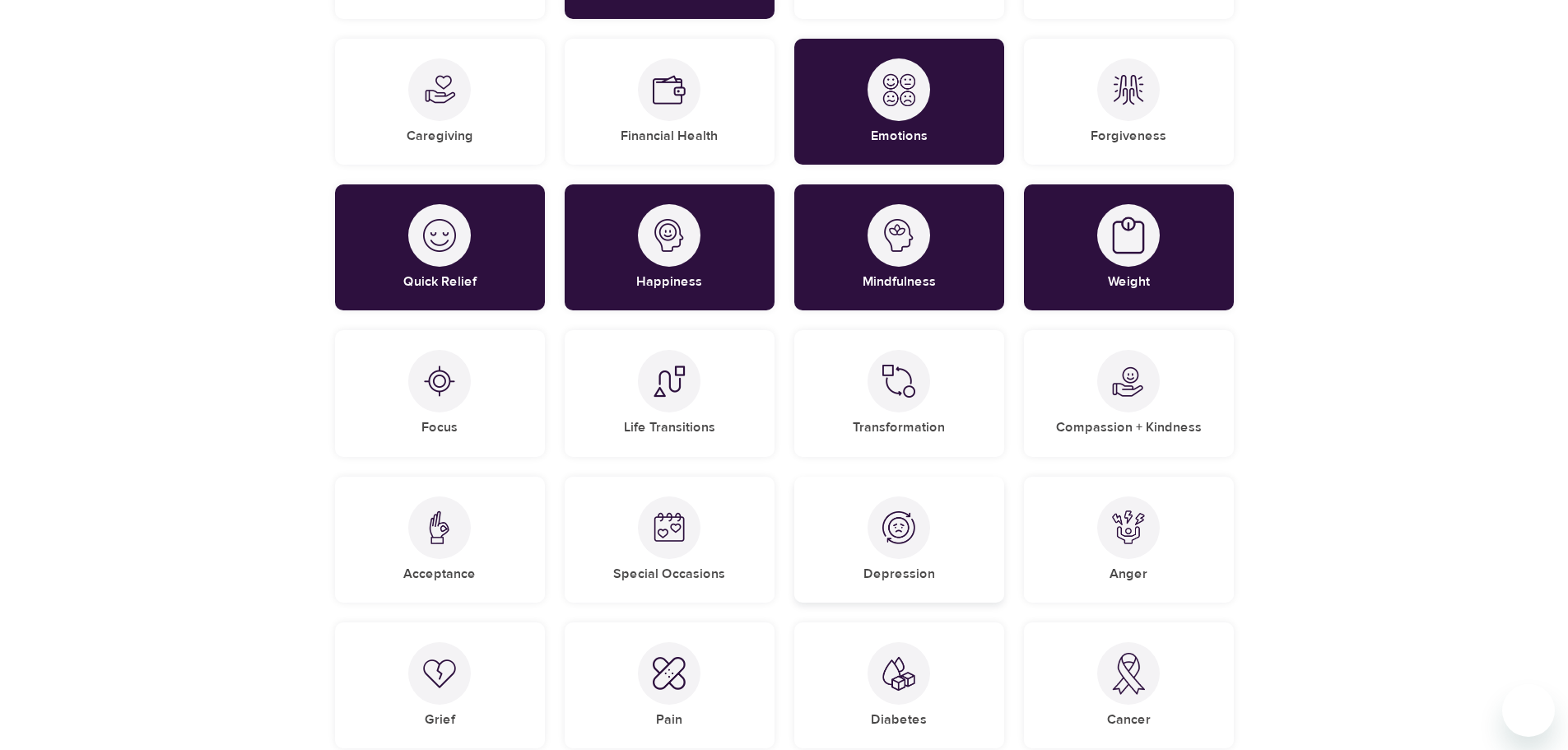
click at [858, 540] on div "Depression" at bounding box center [899, 539] width 210 height 126
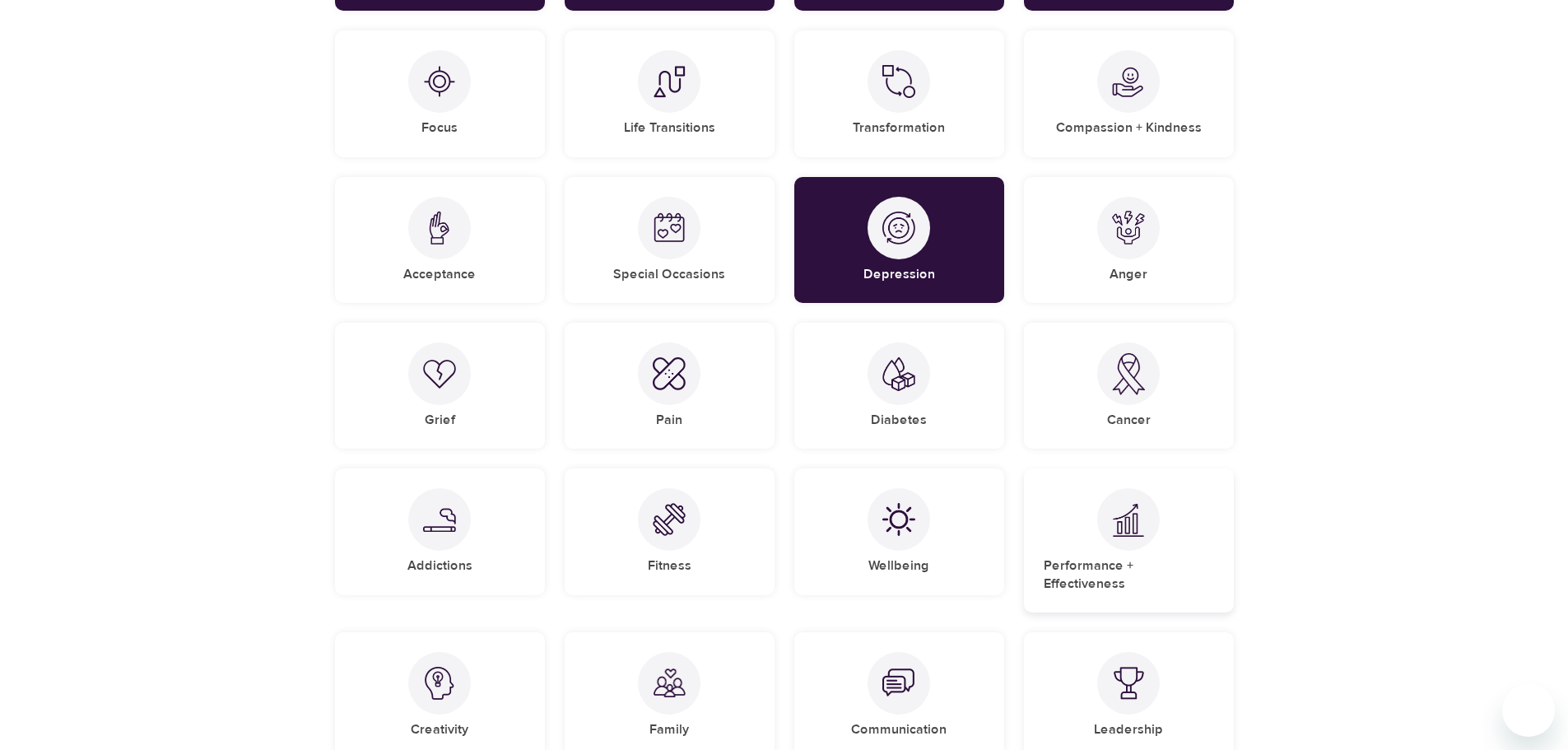
scroll to position [988, 0]
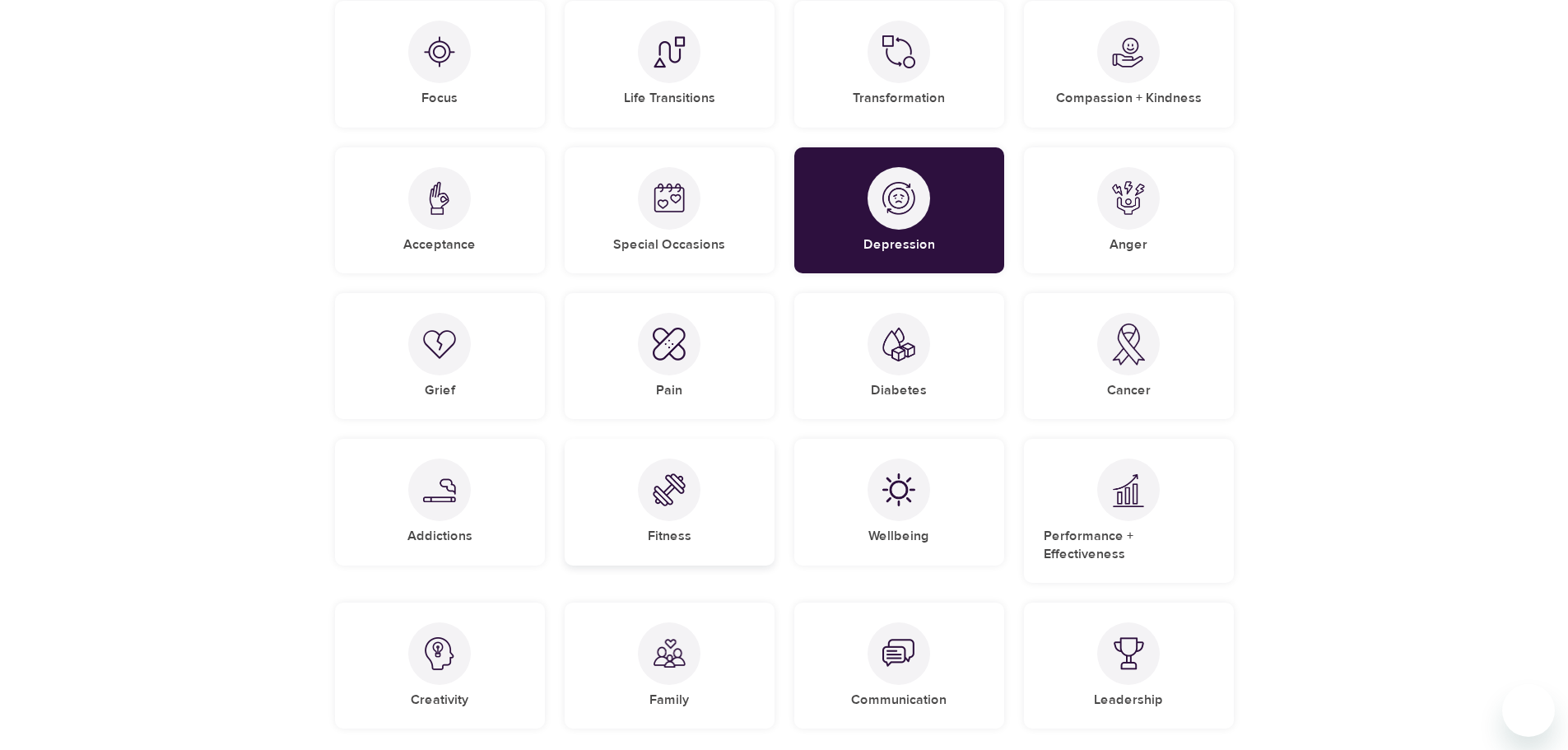
click at [678, 507] on div at bounding box center [669, 489] width 63 height 63
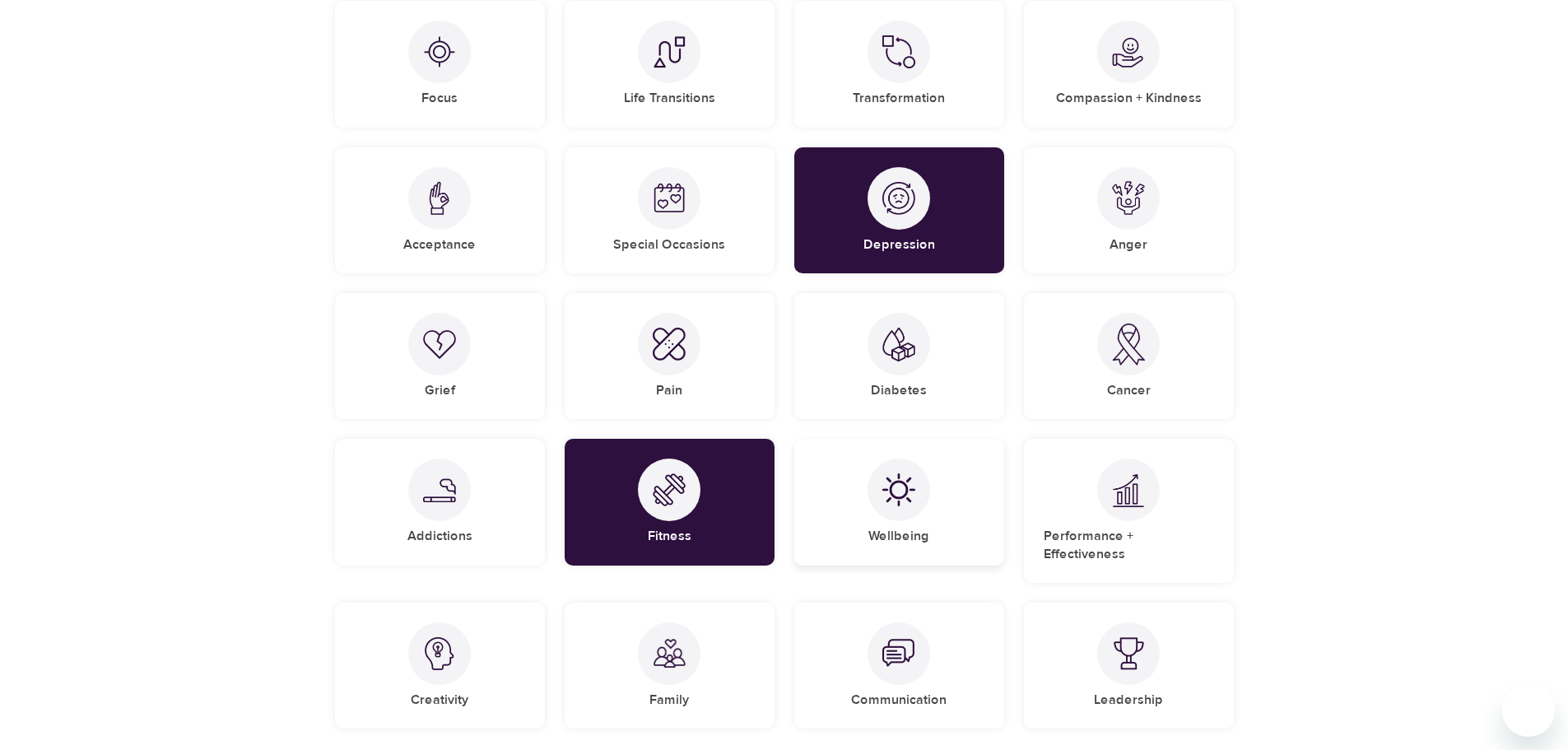
click at [870, 548] on div "Wellbeing" at bounding box center [899, 502] width 210 height 126
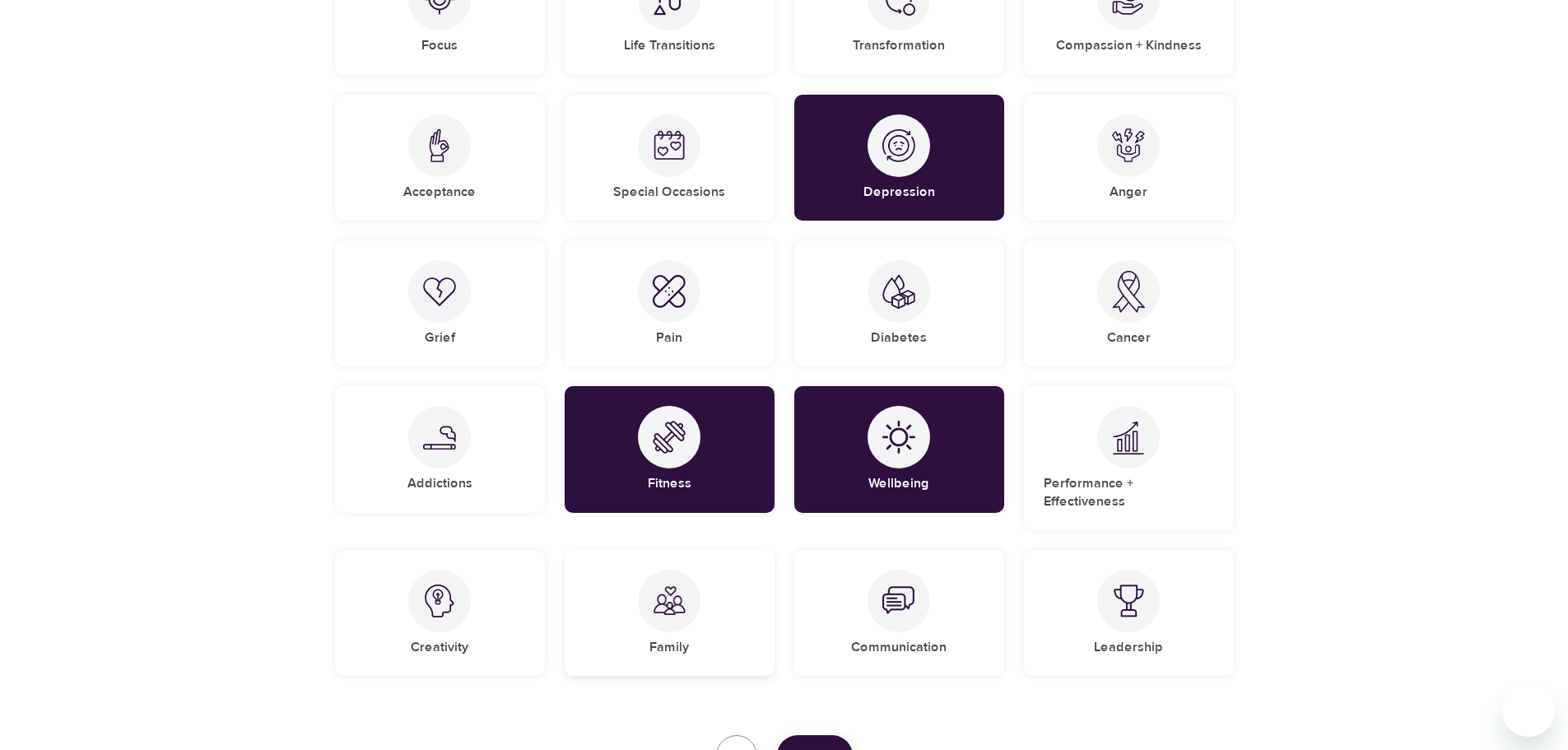
scroll to position [1070, 0]
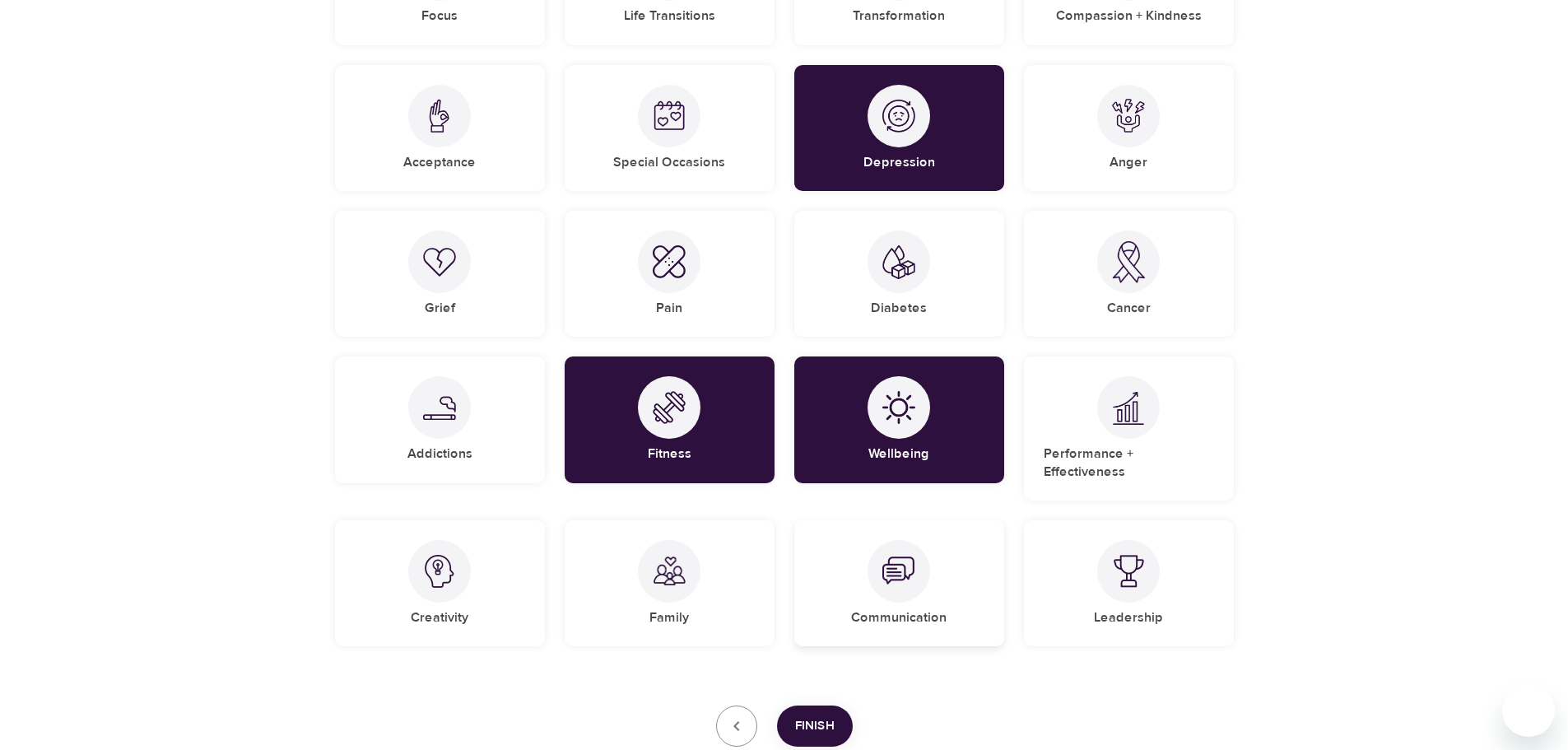
drag, startPoint x: 858, startPoint y: 601, endPoint x: 858, endPoint y: 614, distance: 13.0
click at [858, 609] on h5 "Communication" at bounding box center [898, 617] width 95 height 18
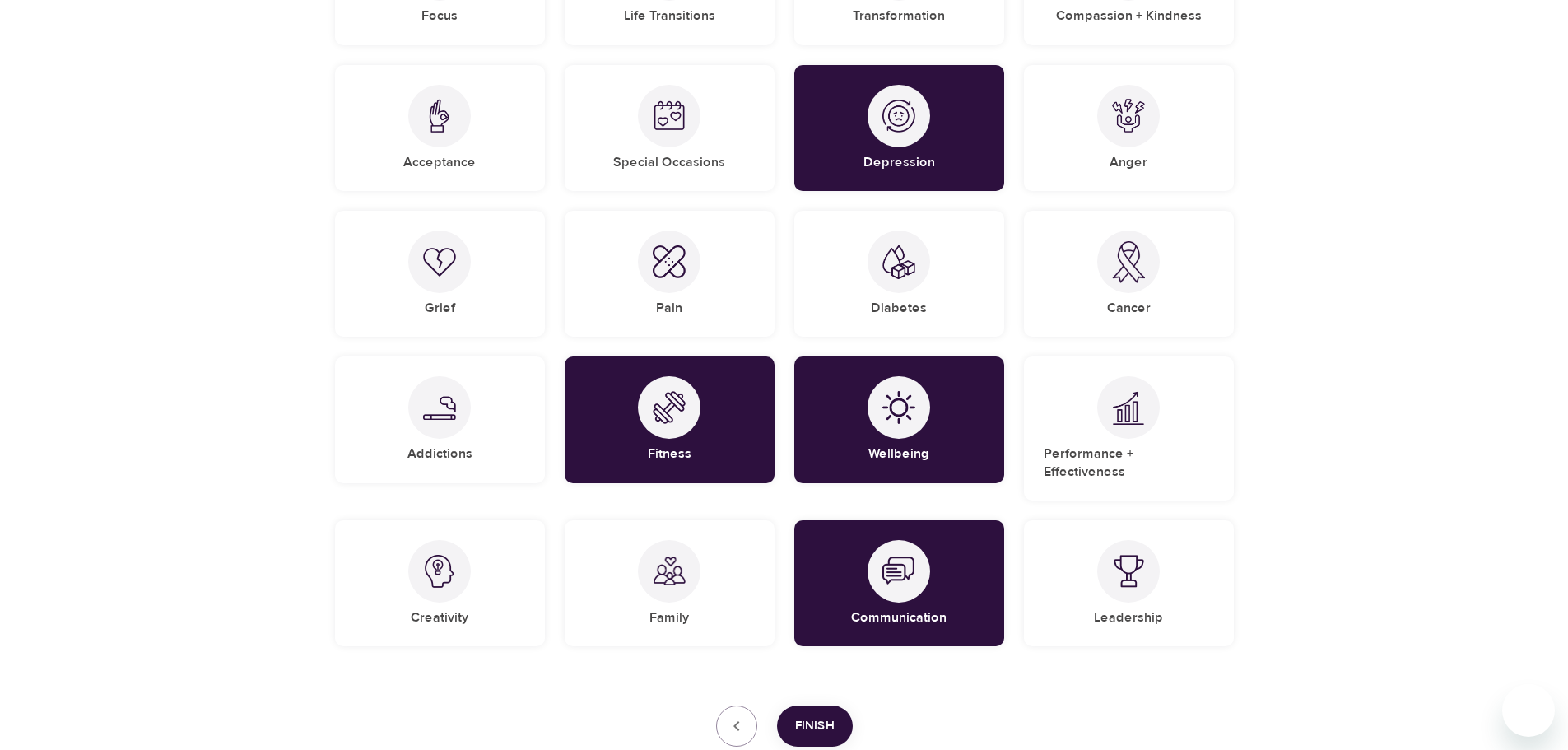
click at [812, 715] on span "Finish" at bounding box center [815, 726] width 39 height 21
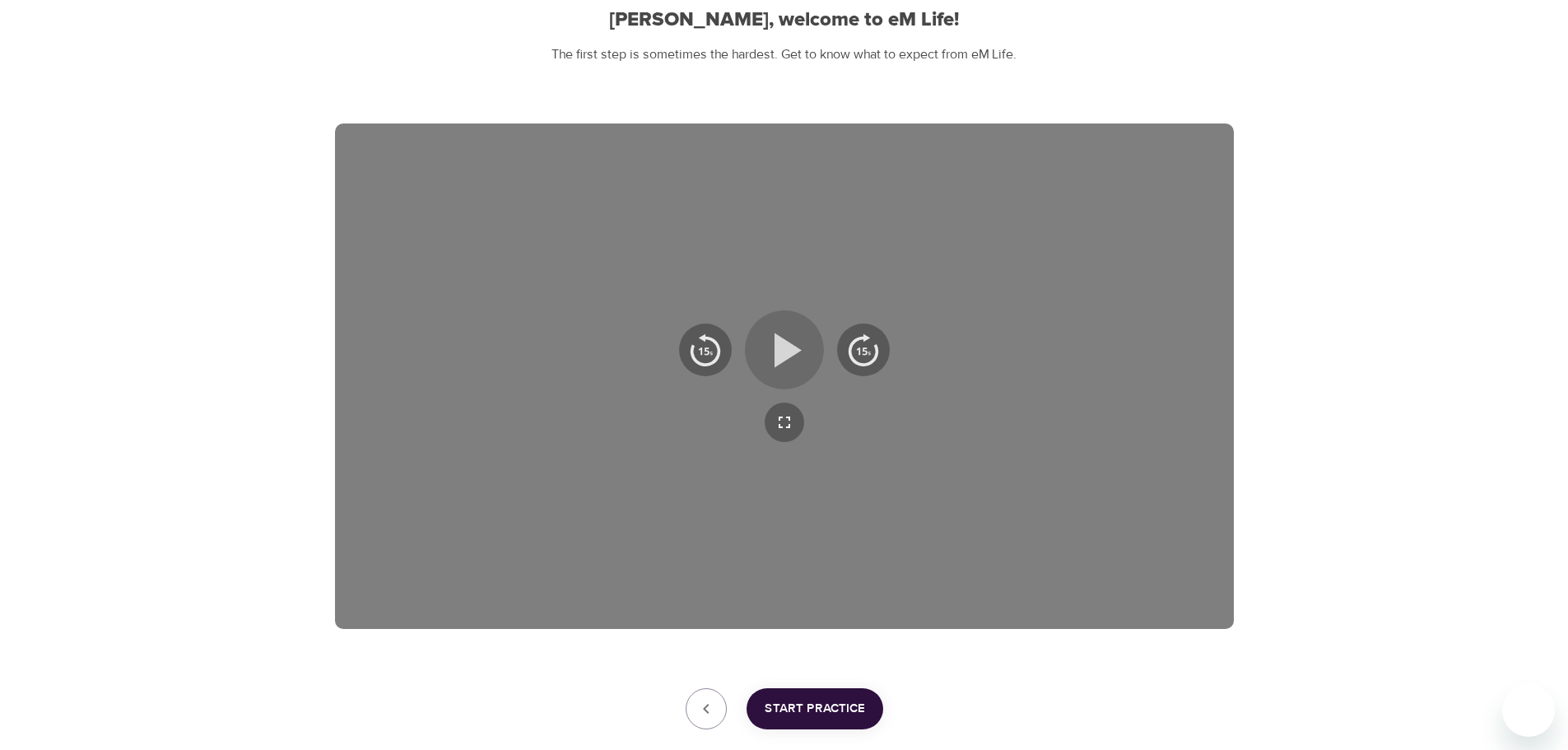
drag, startPoint x: 790, startPoint y: 353, endPoint x: 791, endPoint y: 366, distance: 13.0
click at [791, 362] on icon "button" at bounding box center [784, 349] width 59 height 59
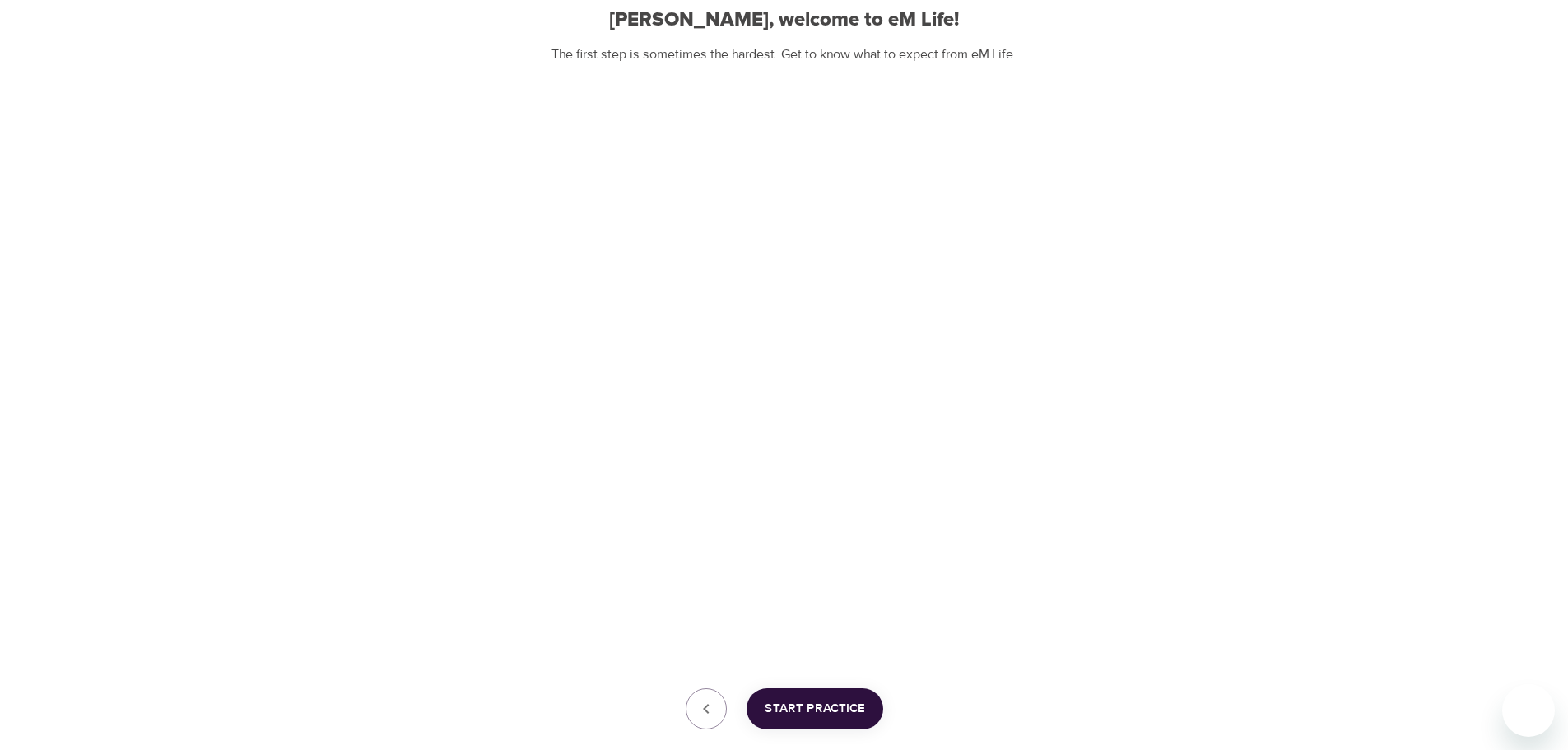
click at [837, 715] on span "Start Practice" at bounding box center [815, 709] width 101 height 21
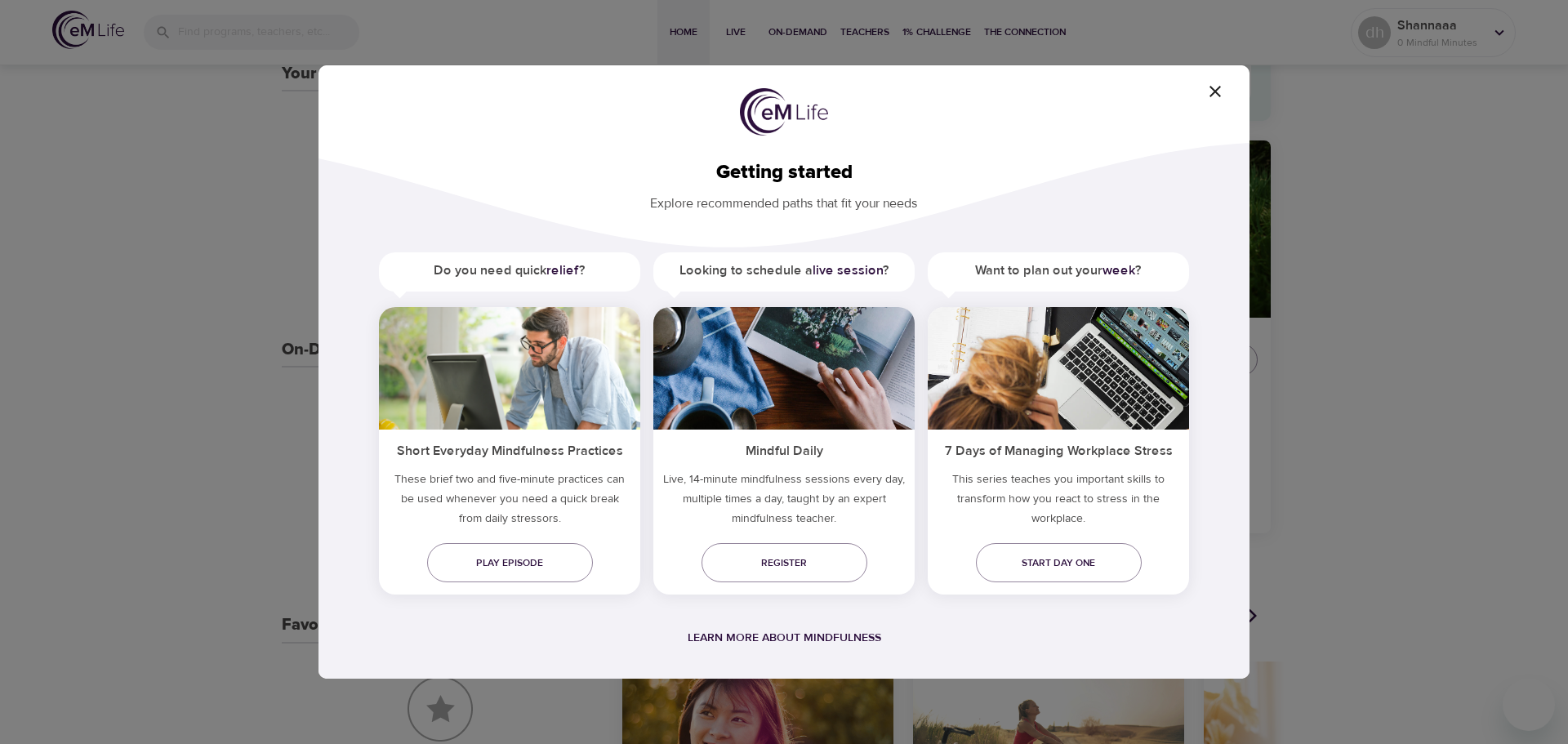
click at [1067, 270] on h5 "Want to plan out your week ?" at bounding box center [1058, 271] width 261 height 37
click at [1227, 97] on span "button" at bounding box center [1216, 91] width 39 height 19
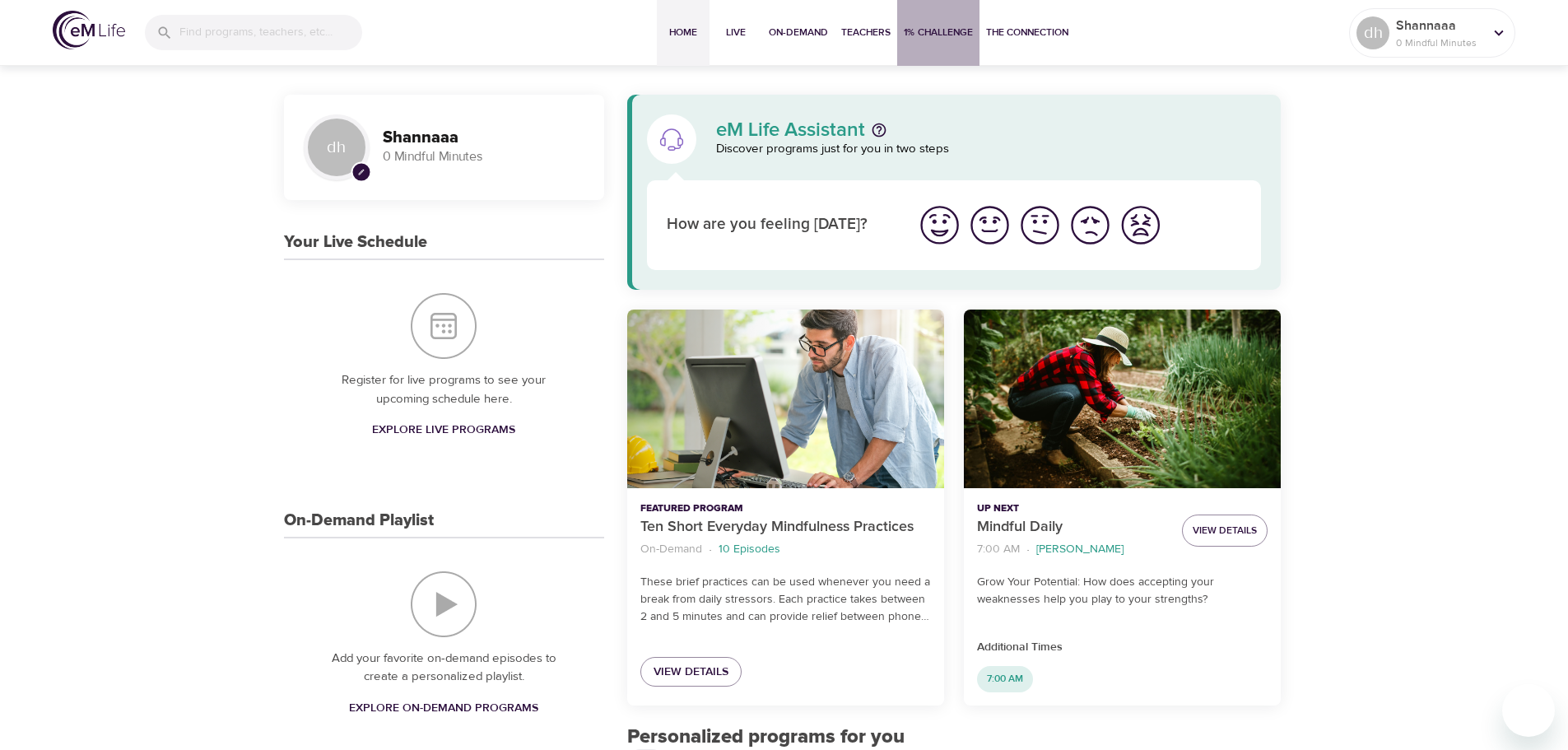
click at [929, 31] on span "1% Challenge" at bounding box center [939, 33] width 69 height 18
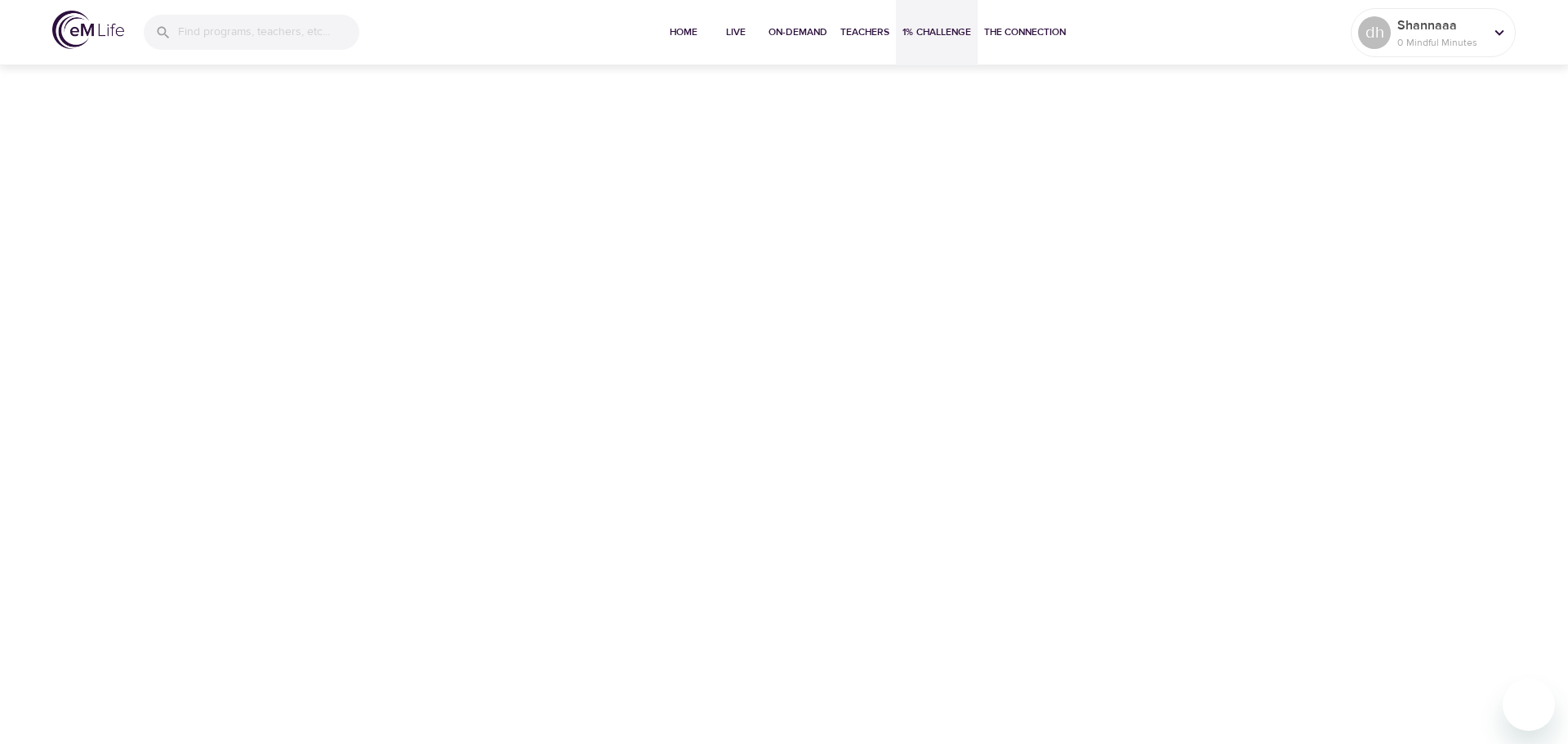
click at [933, 27] on span "1% Challenge" at bounding box center [937, 32] width 69 height 18
click at [852, 36] on span "Teachers" at bounding box center [865, 32] width 49 height 18
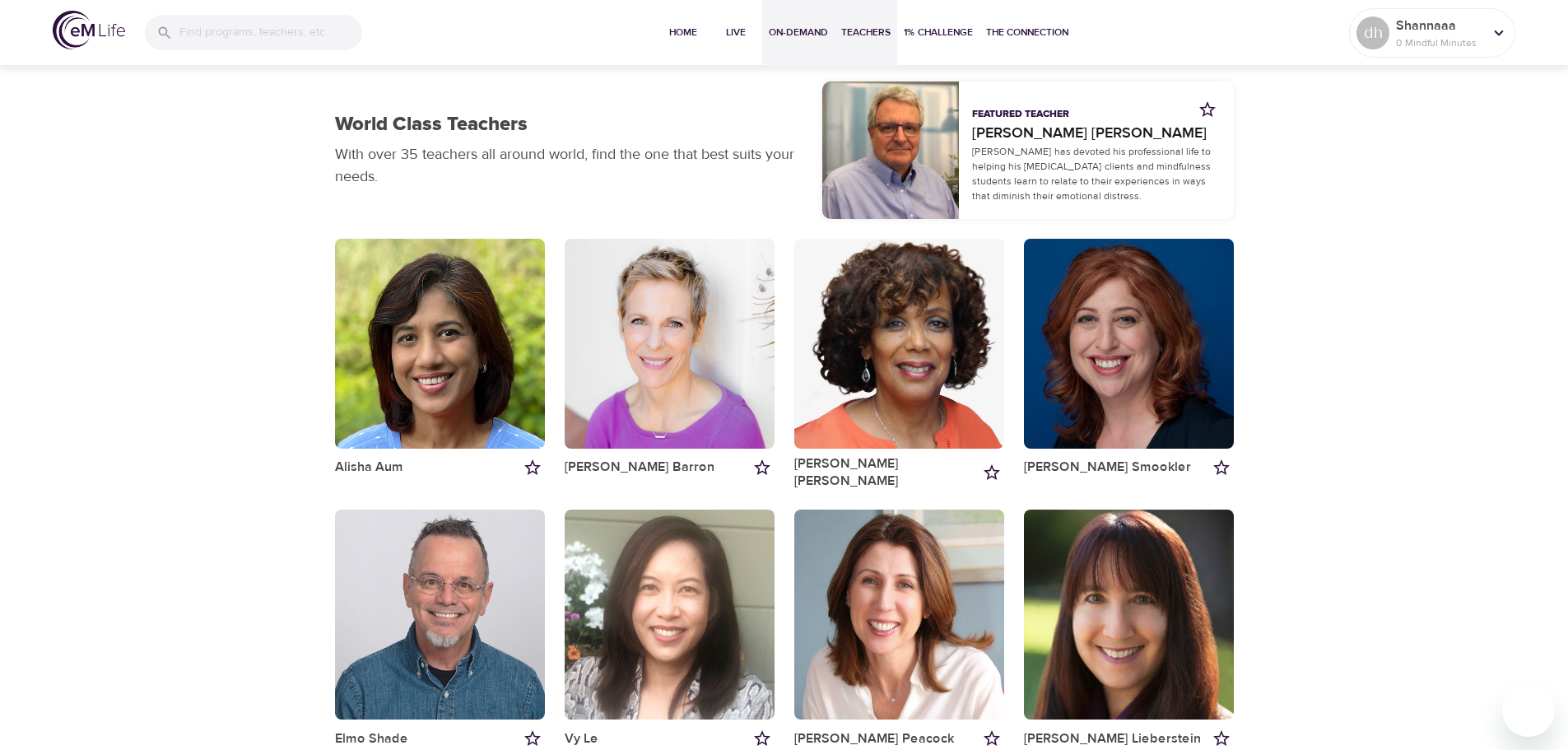
click at [774, 36] on span "On-Demand" at bounding box center [798, 33] width 59 height 18
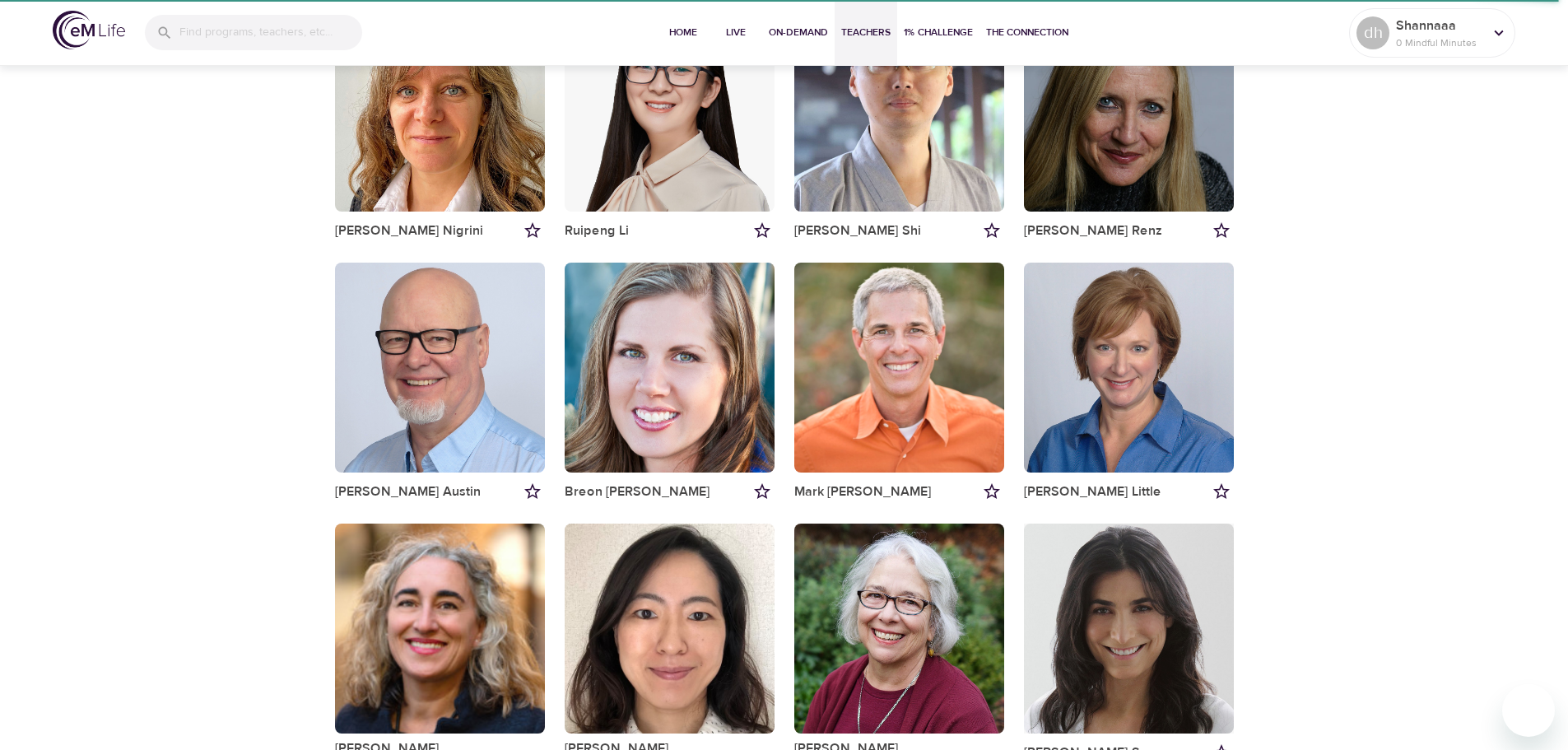
scroll to position [741, 0]
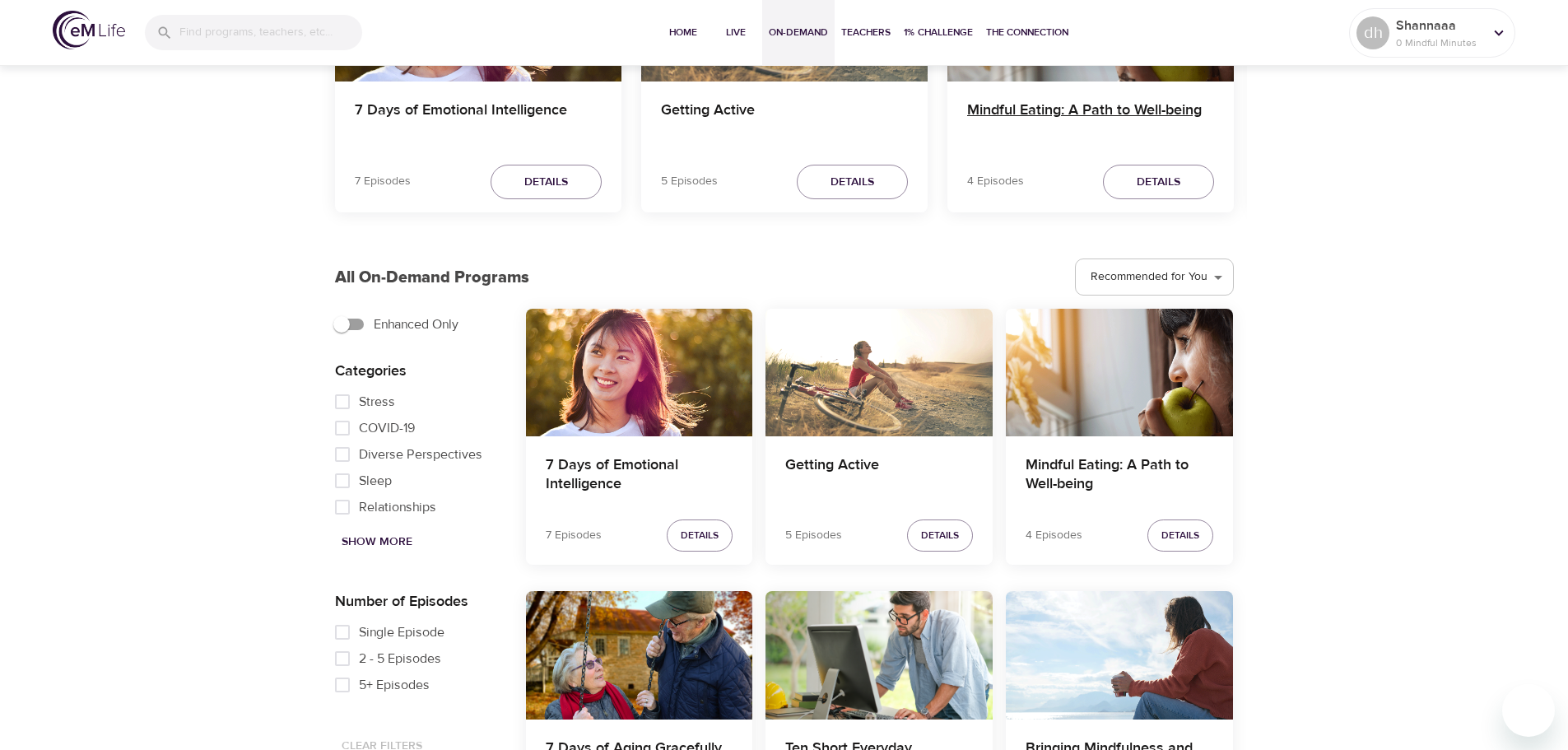
scroll to position [247, 0]
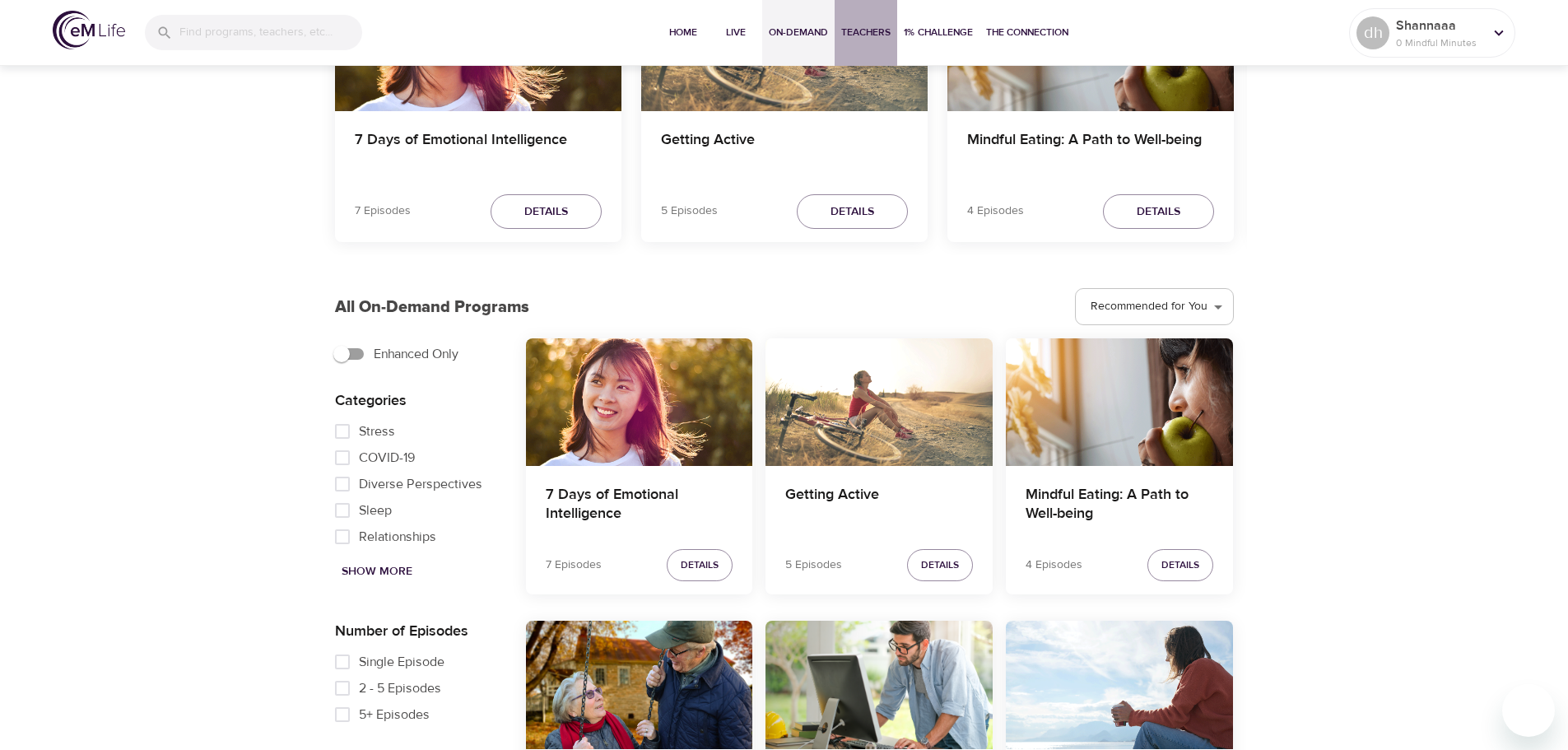
click at [879, 50] on button "Teachers" at bounding box center [866, 33] width 63 height 66
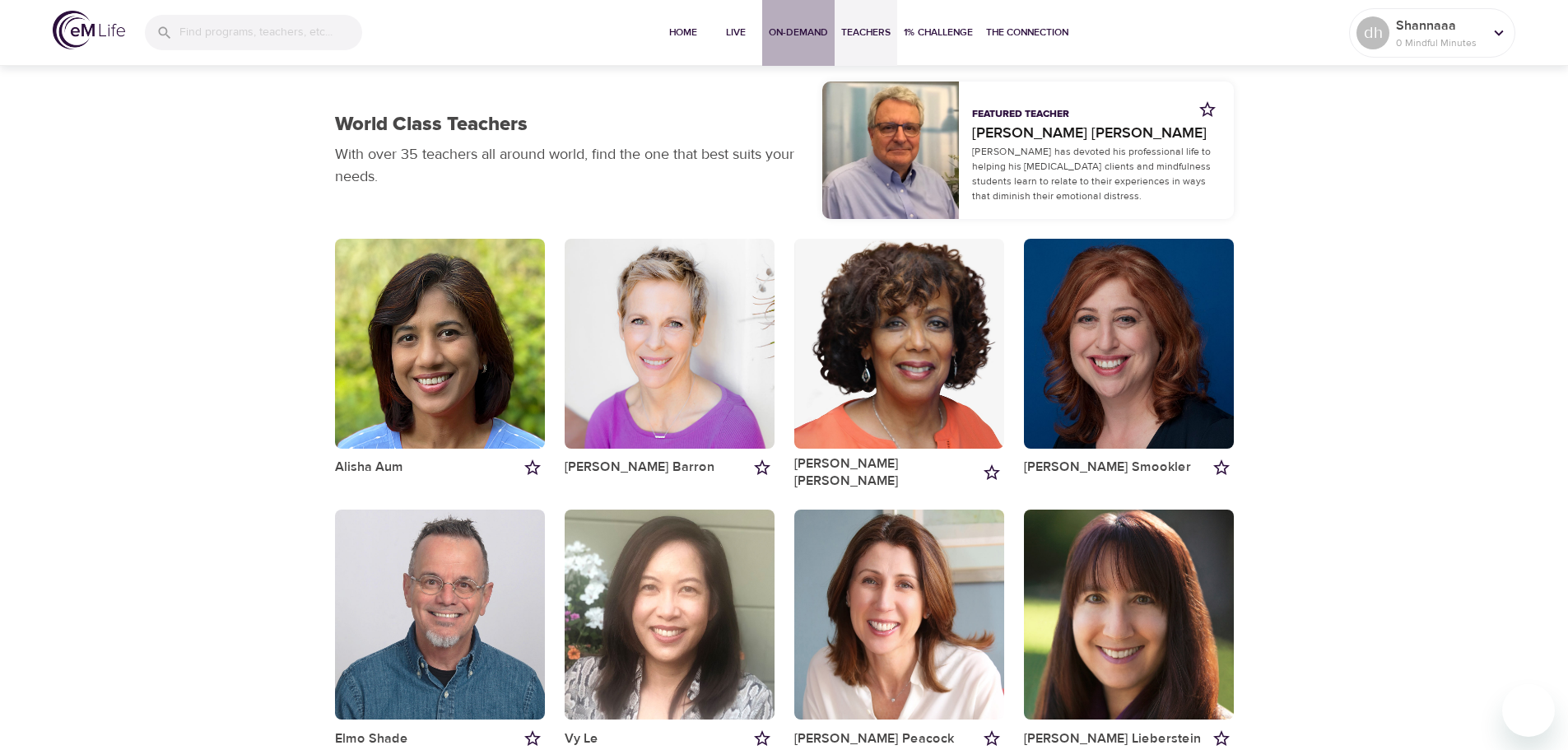
click at [798, 52] on button "On-Demand" at bounding box center [798, 33] width 73 height 66
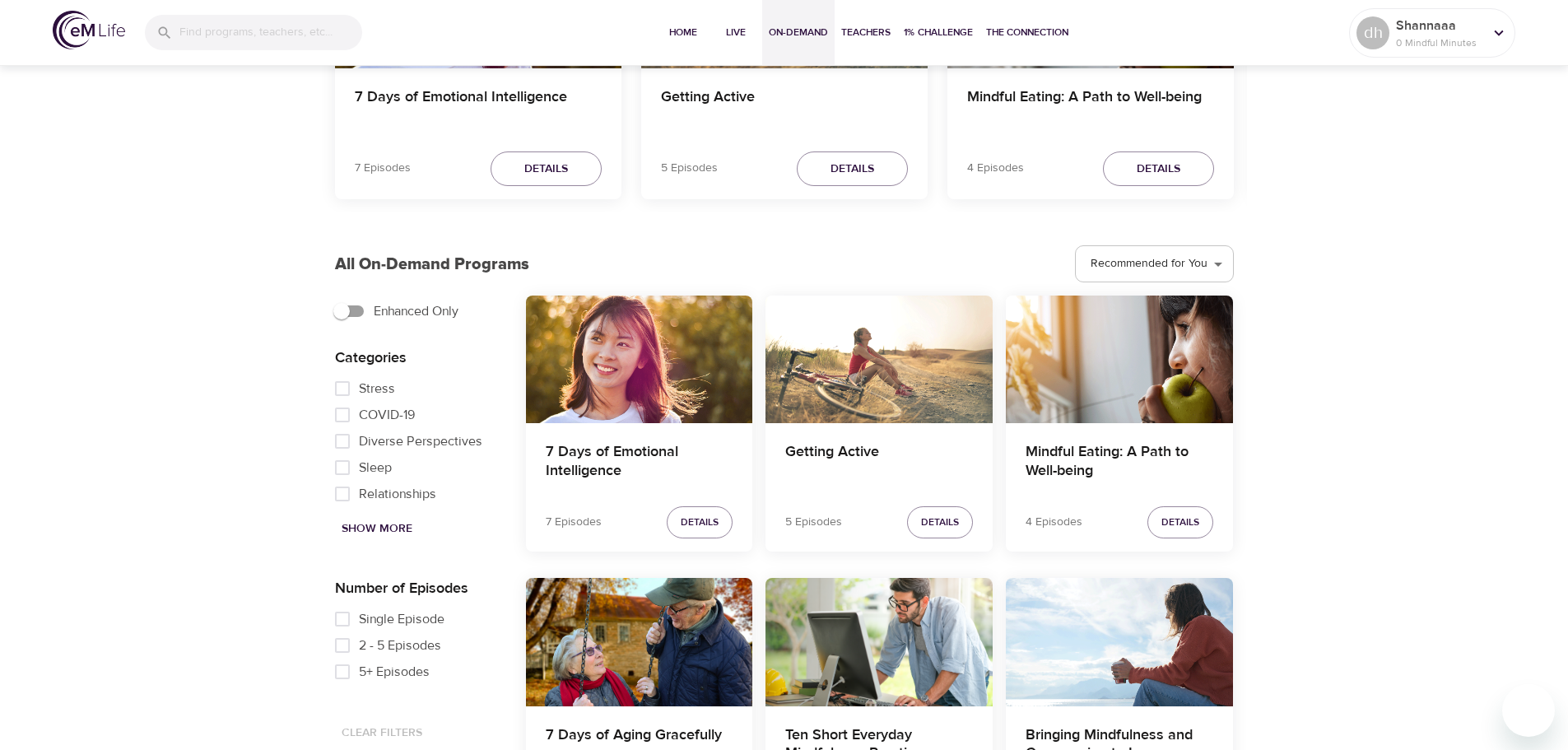
scroll to position [330, 0]
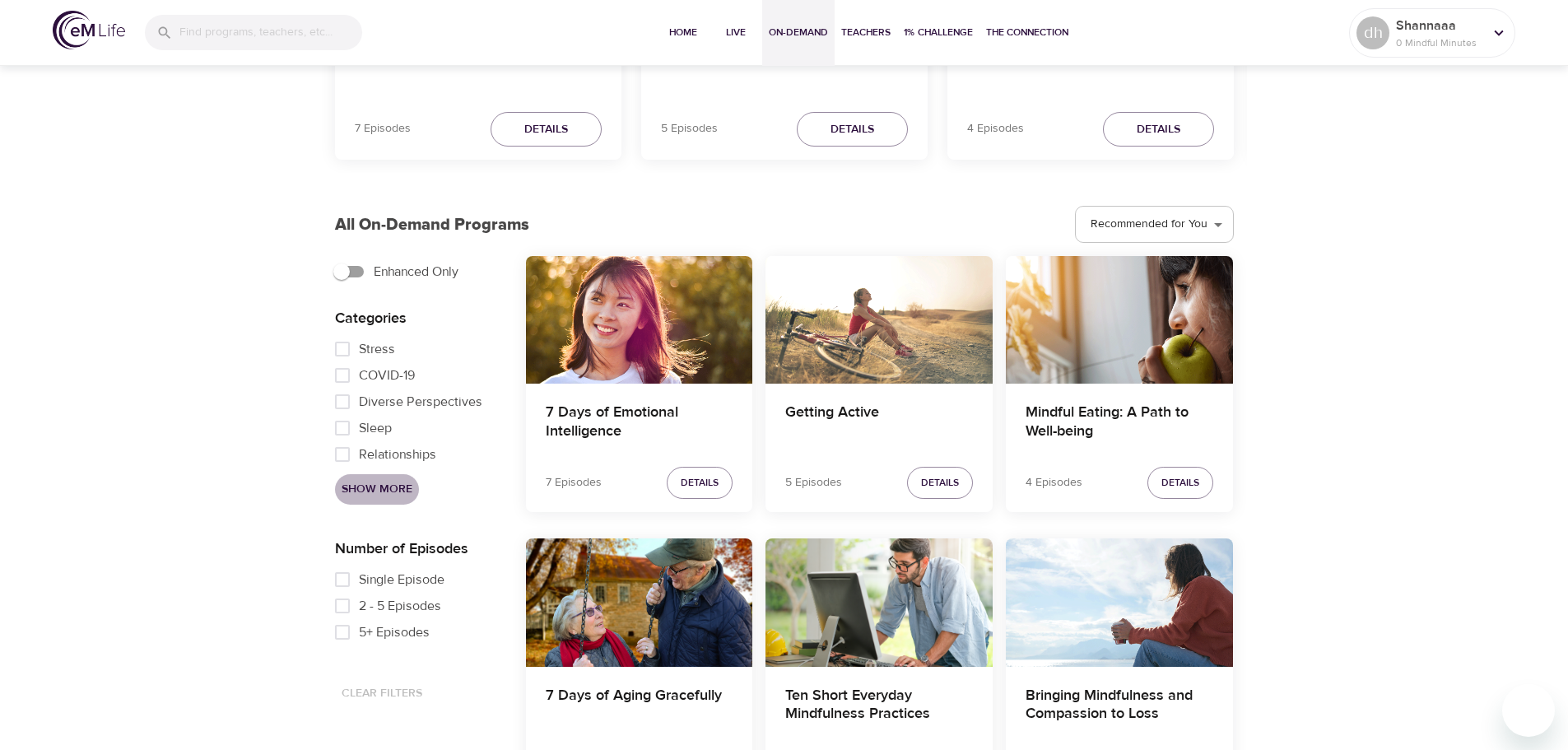
click at [388, 483] on span "Show More" at bounding box center [377, 489] width 71 height 21
click at [376, 403] on span "Fitness" at bounding box center [379, 392] width 42 height 20
click at [336, 402] on input "Fitness" at bounding box center [342, 392] width 33 height 26
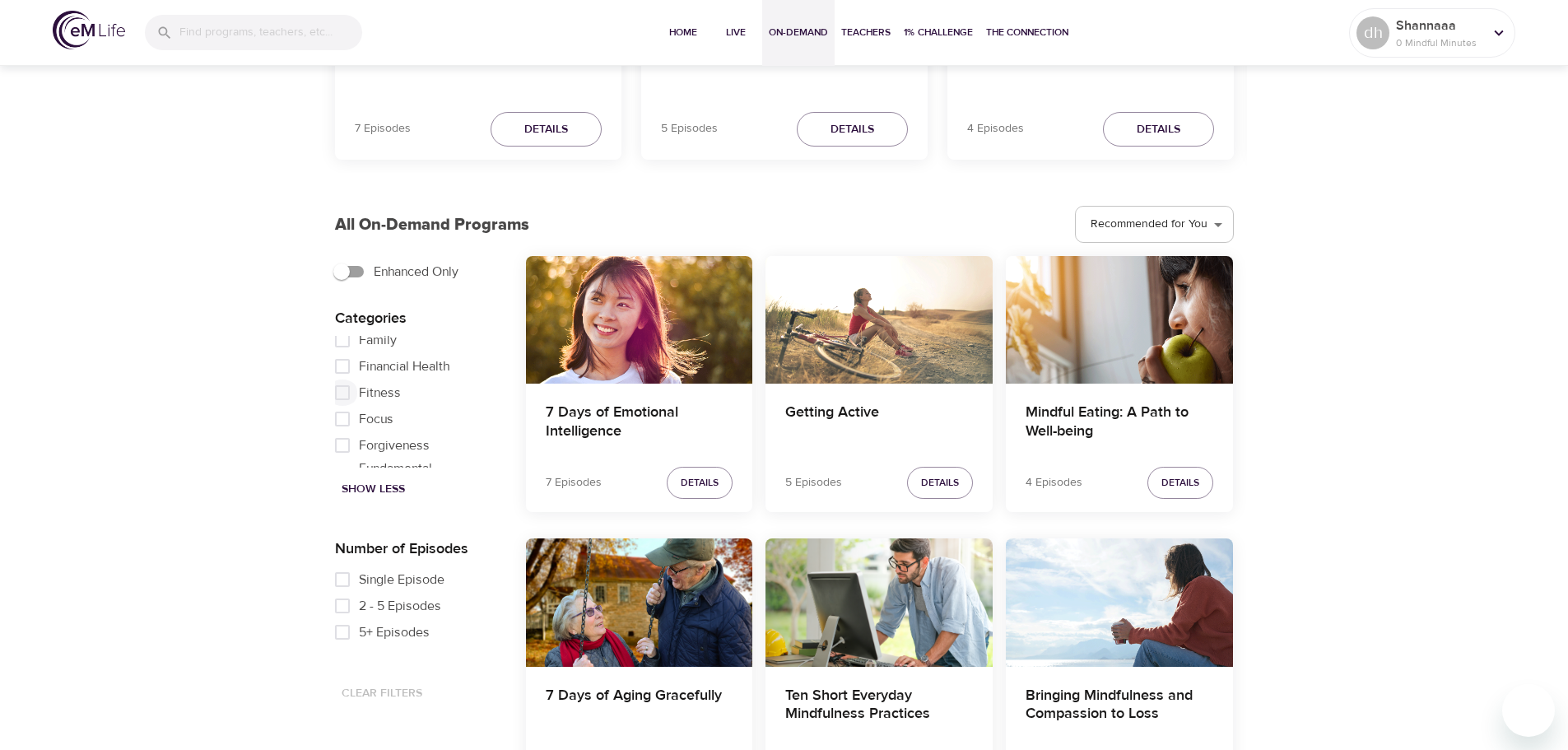
checkbox input "true"
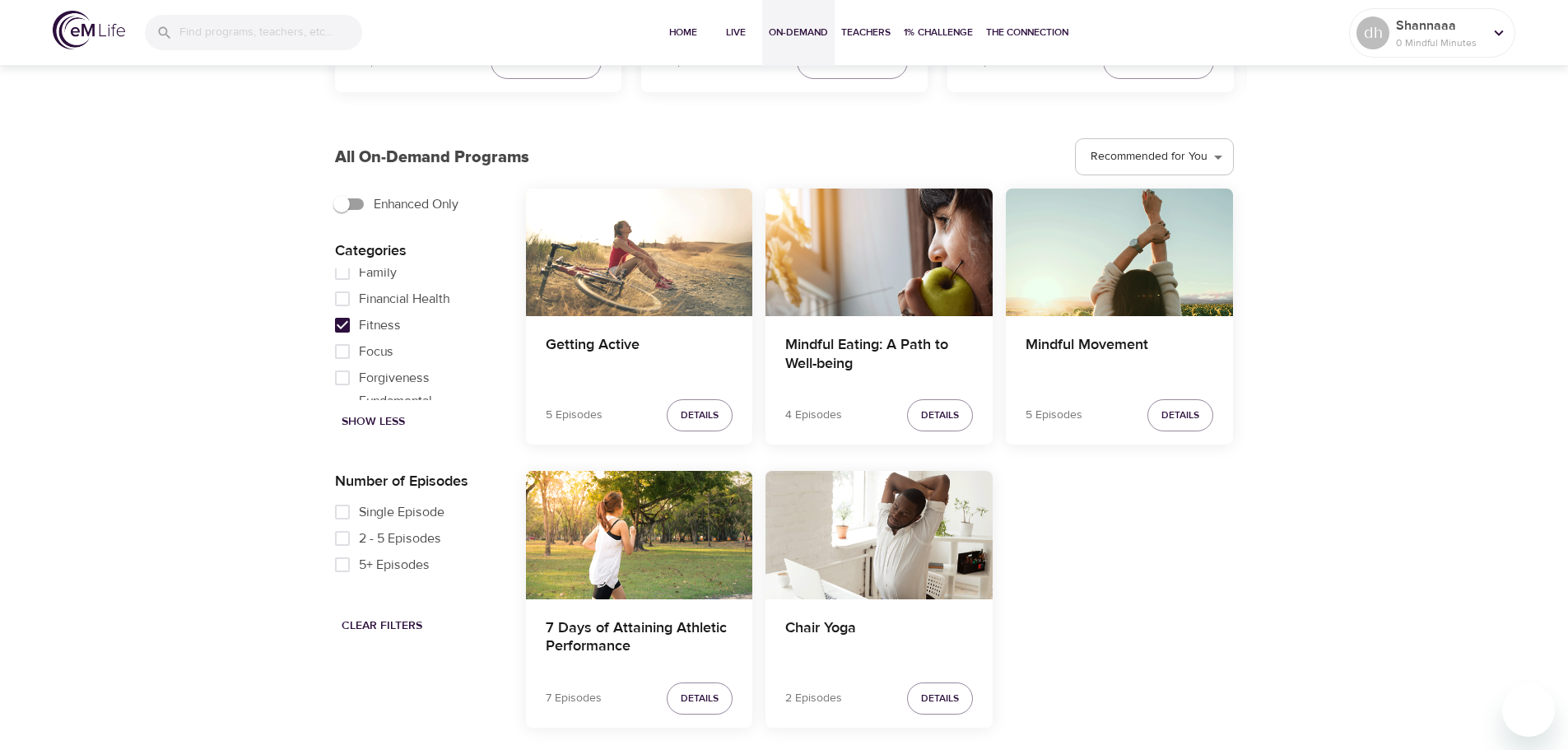
scroll to position [401, 0]
